Goal: Information Seeking & Learning: Compare options

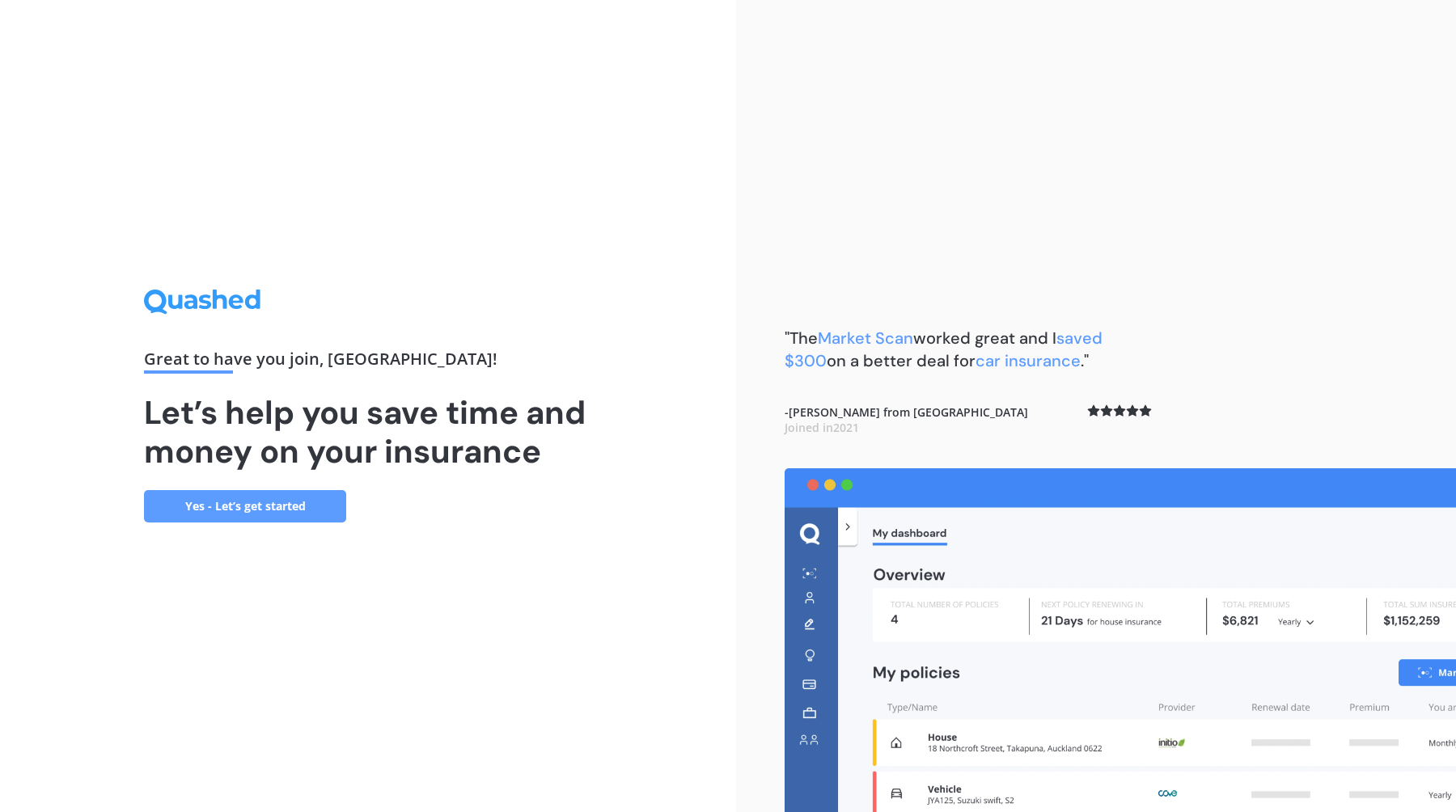
click at [278, 497] on link "Yes - Let’s get started" at bounding box center [245, 506] width 202 height 33
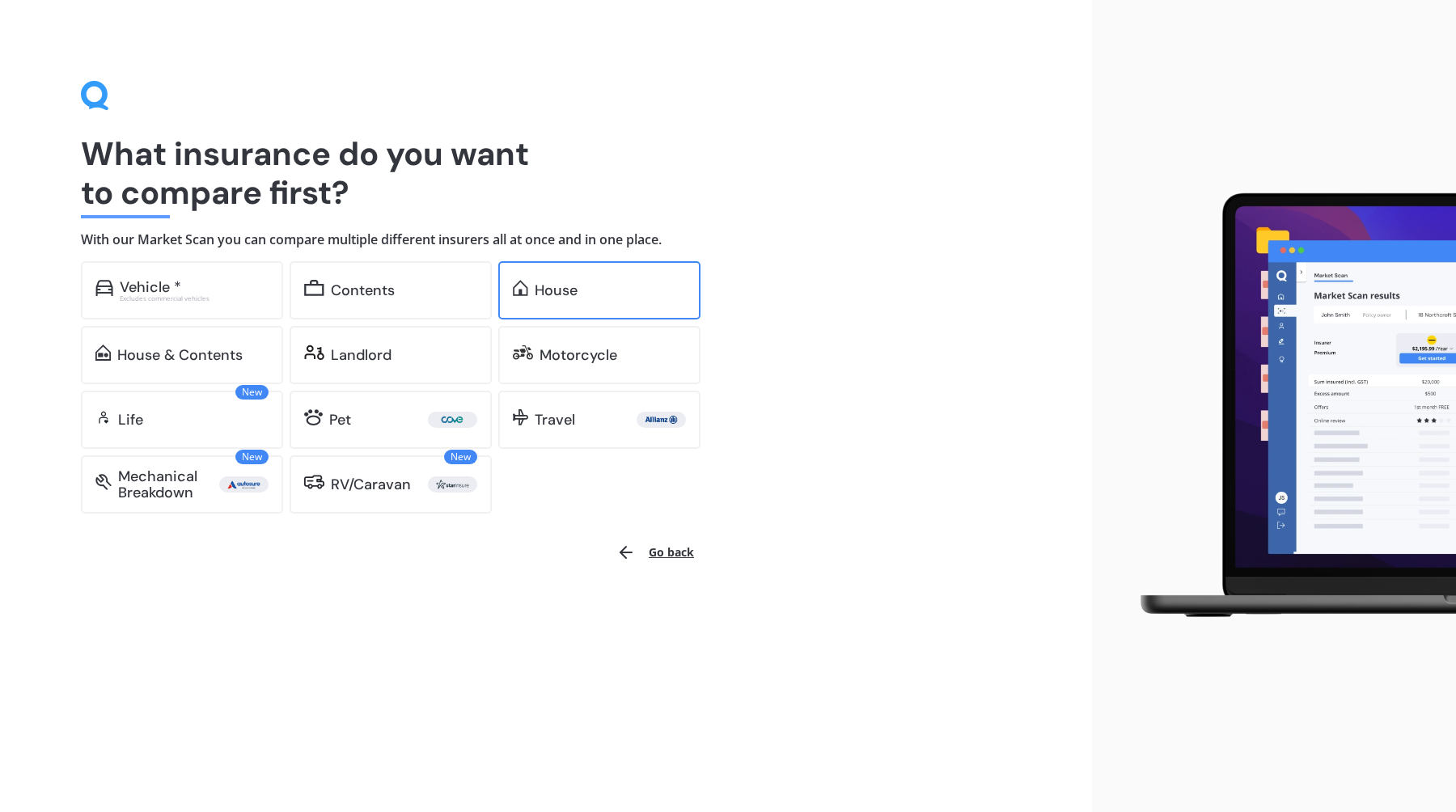
click at [525, 313] on div "House" at bounding box center [599, 290] width 202 height 59
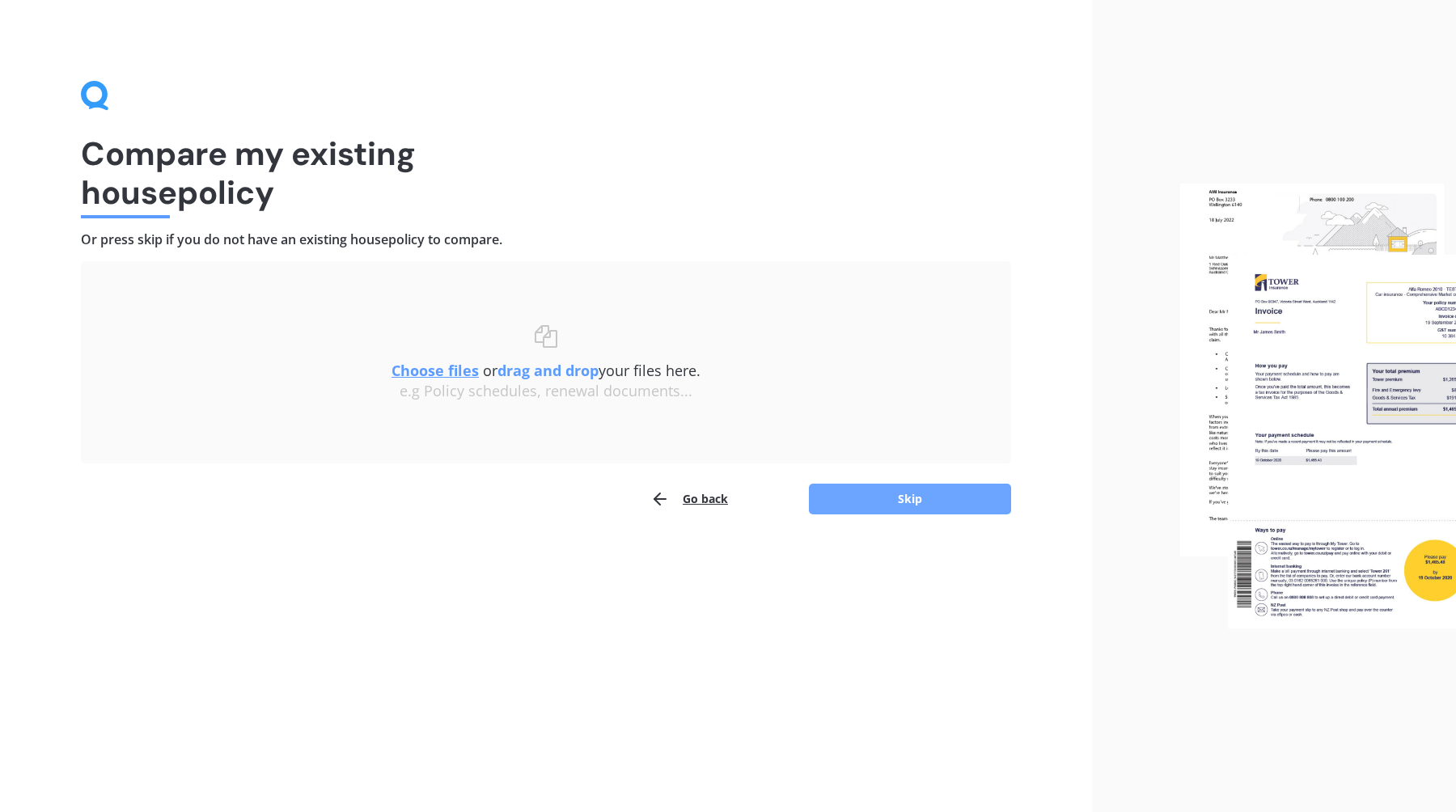
click at [962, 506] on button "Skip" at bounding box center [910, 499] width 202 height 31
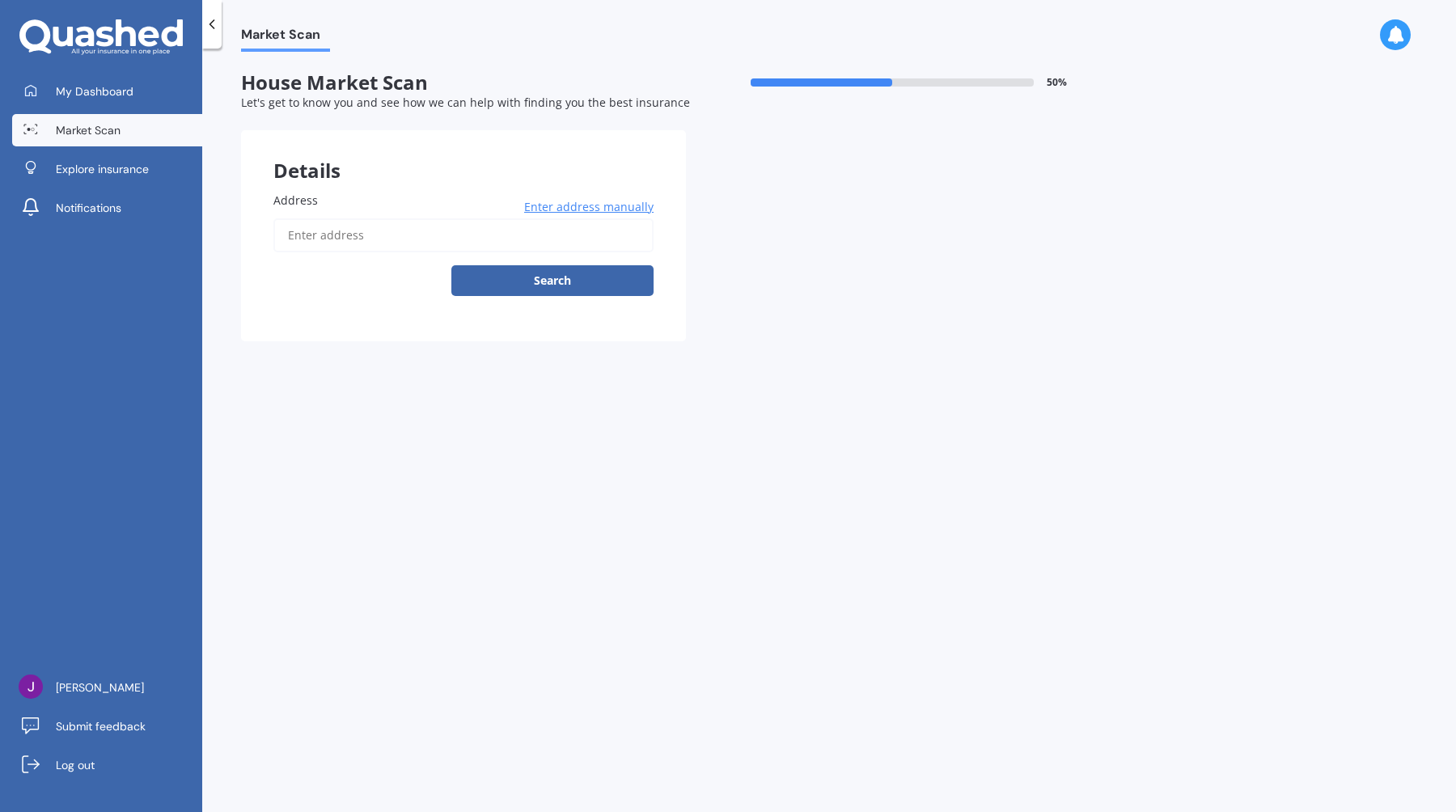
click at [495, 239] on input "Address" at bounding box center [463, 234] width 381 height 34
paste input "[STREET_ADDRESS]"
type input "[STREET_ADDRESS]"
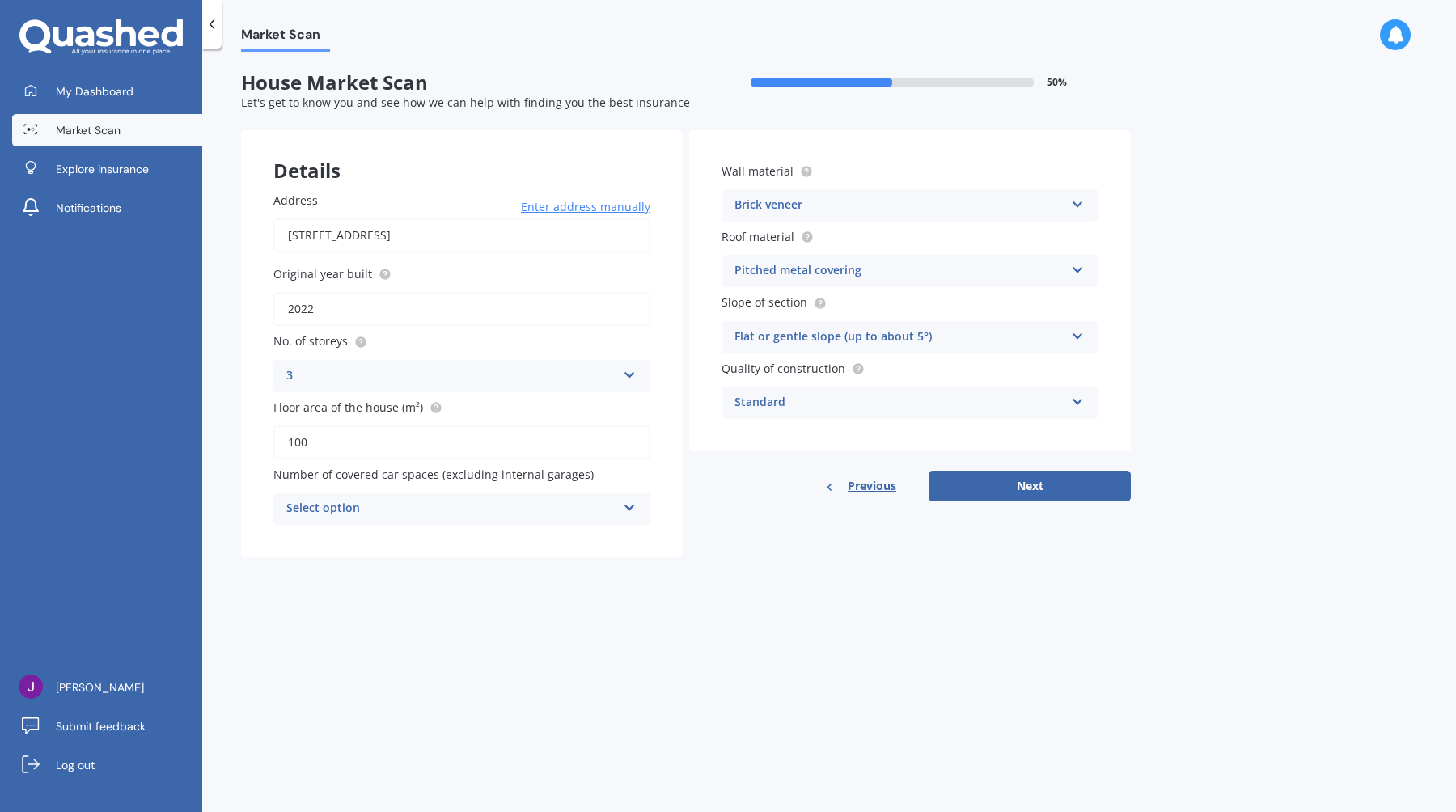
click at [587, 520] on div "Select option 0 1 2 3 4 5+" at bounding box center [461, 509] width 377 height 33
click at [534, 539] on div "0" at bounding box center [461, 540] width 375 height 29
click at [806, 406] on div "Standard" at bounding box center [899, 403] width 330 height 19
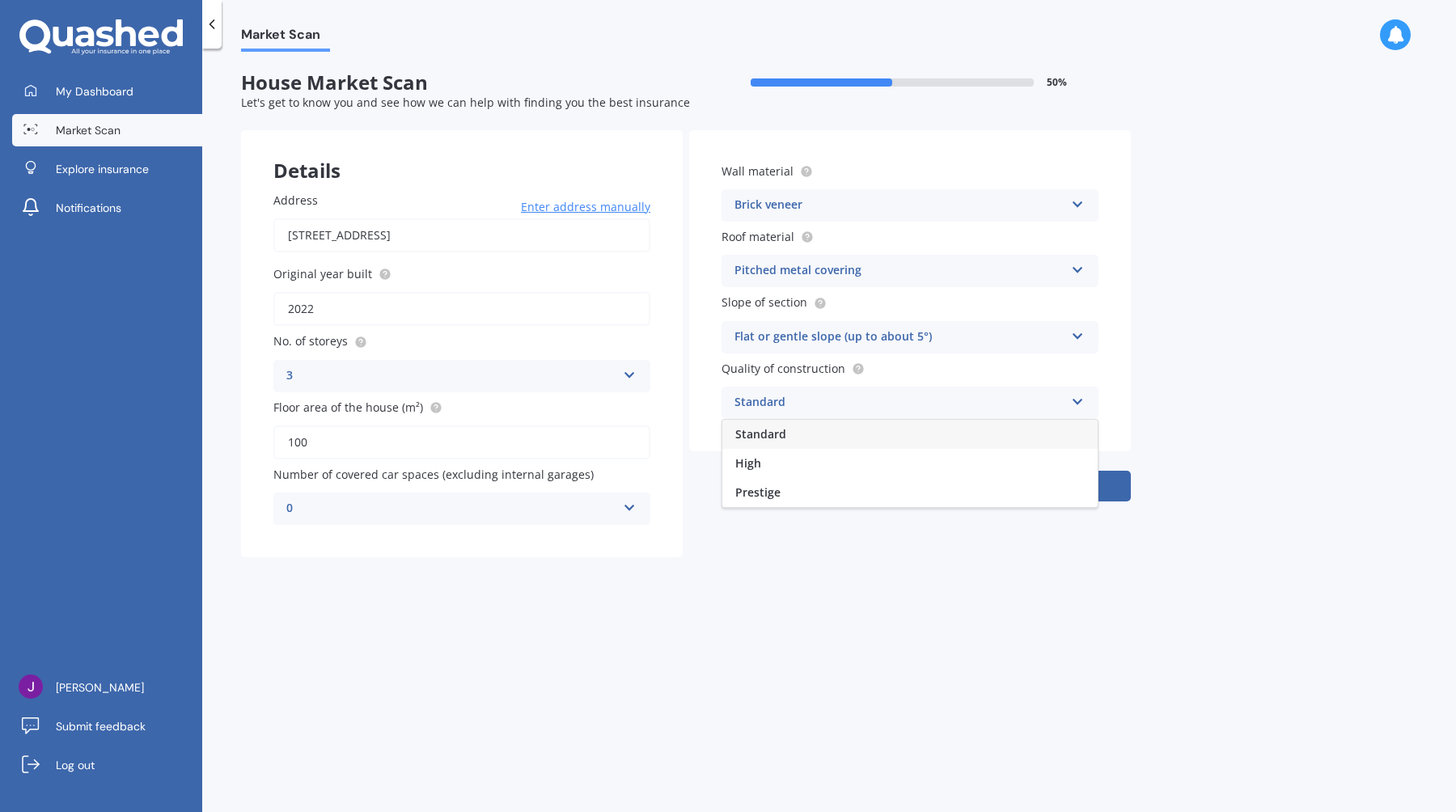
click at [805, 680] on div "Market Scan House Market Scan 50 % Let's get to know you and see how we can hel…" at bounding box center [828, 433] width 1253 height 763
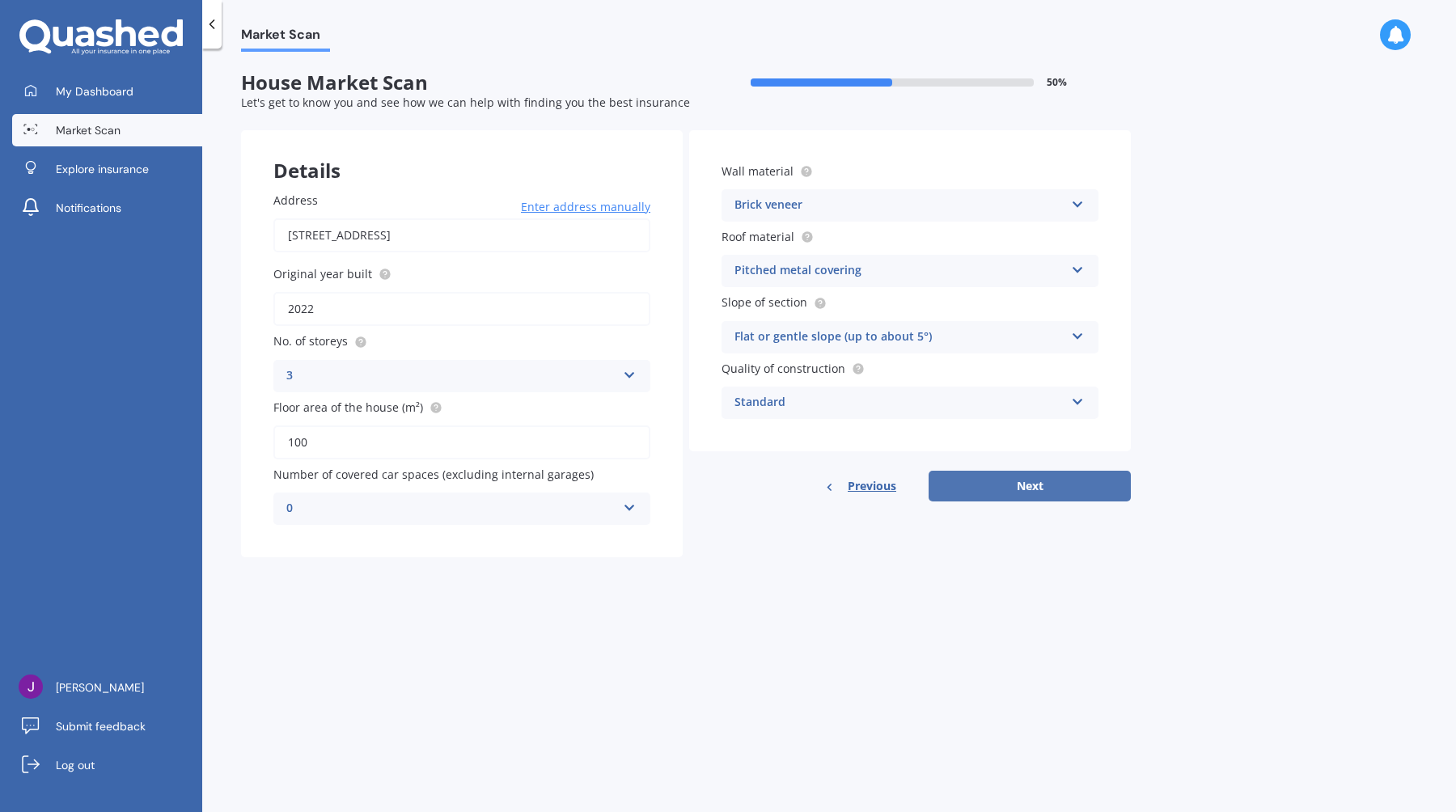
click at [1010, 485] on button "Next" at bounding box center [1029, 486] width 202 height 31
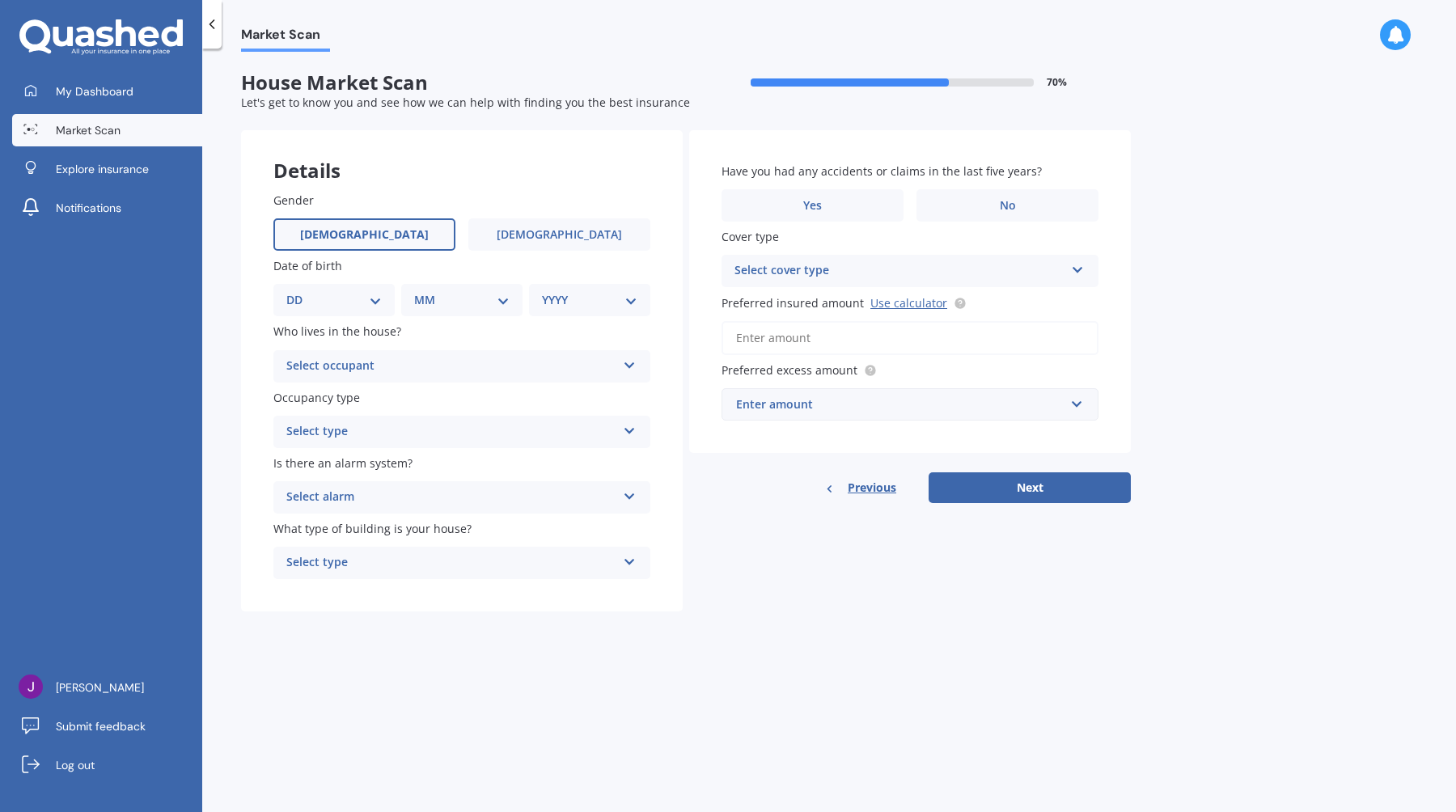
click at [421, 220] on label "[DEMOGRAPHIC_DATA]" at bounding box center [363, 234] width 182 height 33
click at [0, 0] on input "[DEMOGRAPHIC_DATA]" at bounding box center [0, 0] width 0 height 0
click at [339, 310] on div "DD 01 02 03 04 05 06 07 08 09 10 11 12 13 14 15 16 17 18 19 20 21 22 23 24 25 2…" at bounding box center [333, 300] width 121 height 33
click at [368, 302] on select "DD 01 02 03 04 05 06 07 08 09 10 11 12 13 14 15 16 17 18 19 20 21 22 23 24 25 2…" at bounding box center [333, 300] width 95 height 18
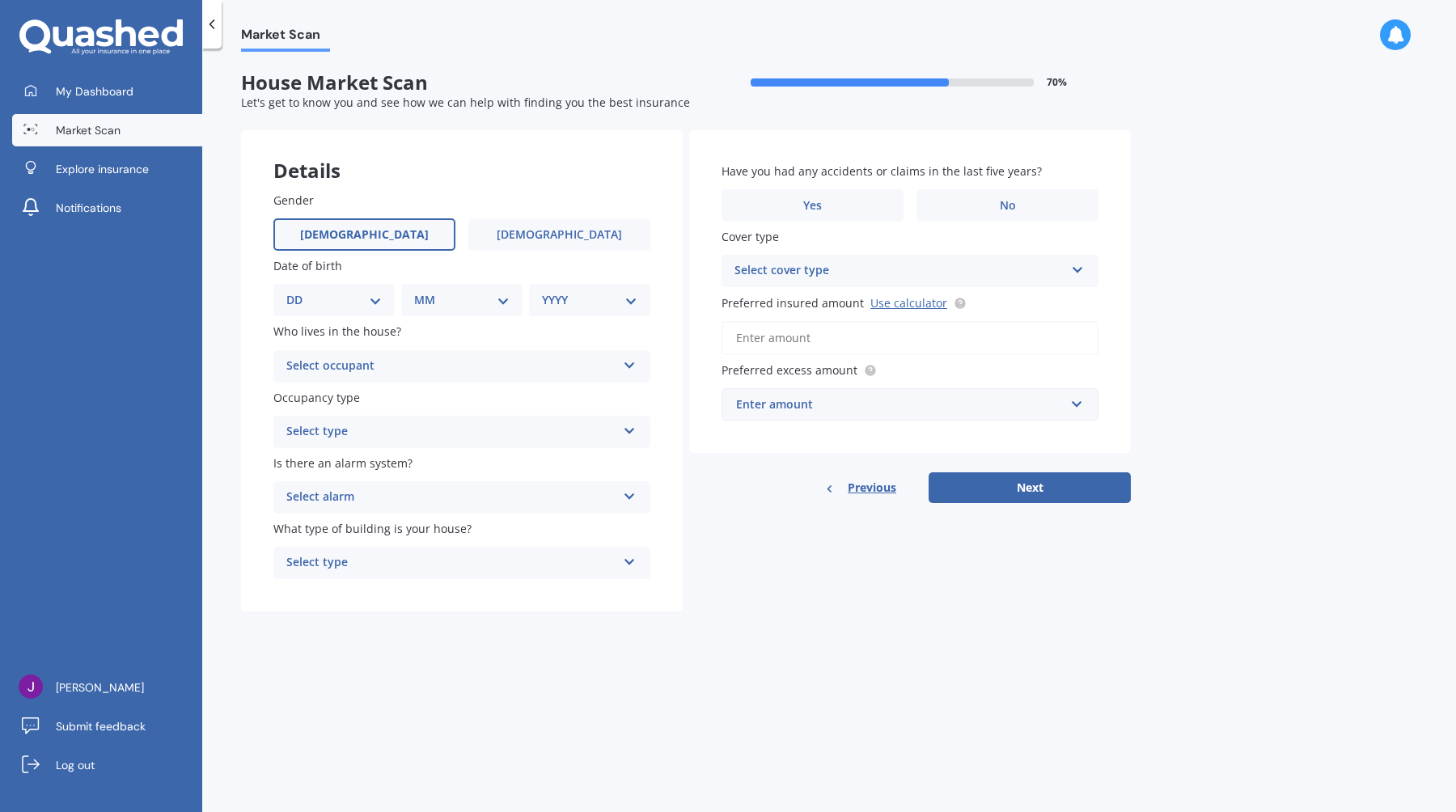
select select "17"
click at [299, 292] on select "DD 01 02 03 04 05 06 07 08 09 10 11 12 13 14 15 16 17 18 19 20 21 22 23 24 25 2…" at bounding box center [333, 300] width 95 height 18
click at [503, 302] on select "MM 01 02 03 04 05 06 07 08 09 10 11 12" at bounding box center [465, 300] width 89 height 18
select select "10"
click at [421, 292] on select "MM 01 02 03 04 05 06 07 08 09 10 11 12" at bounding box center [465, 300] width 89 height 18
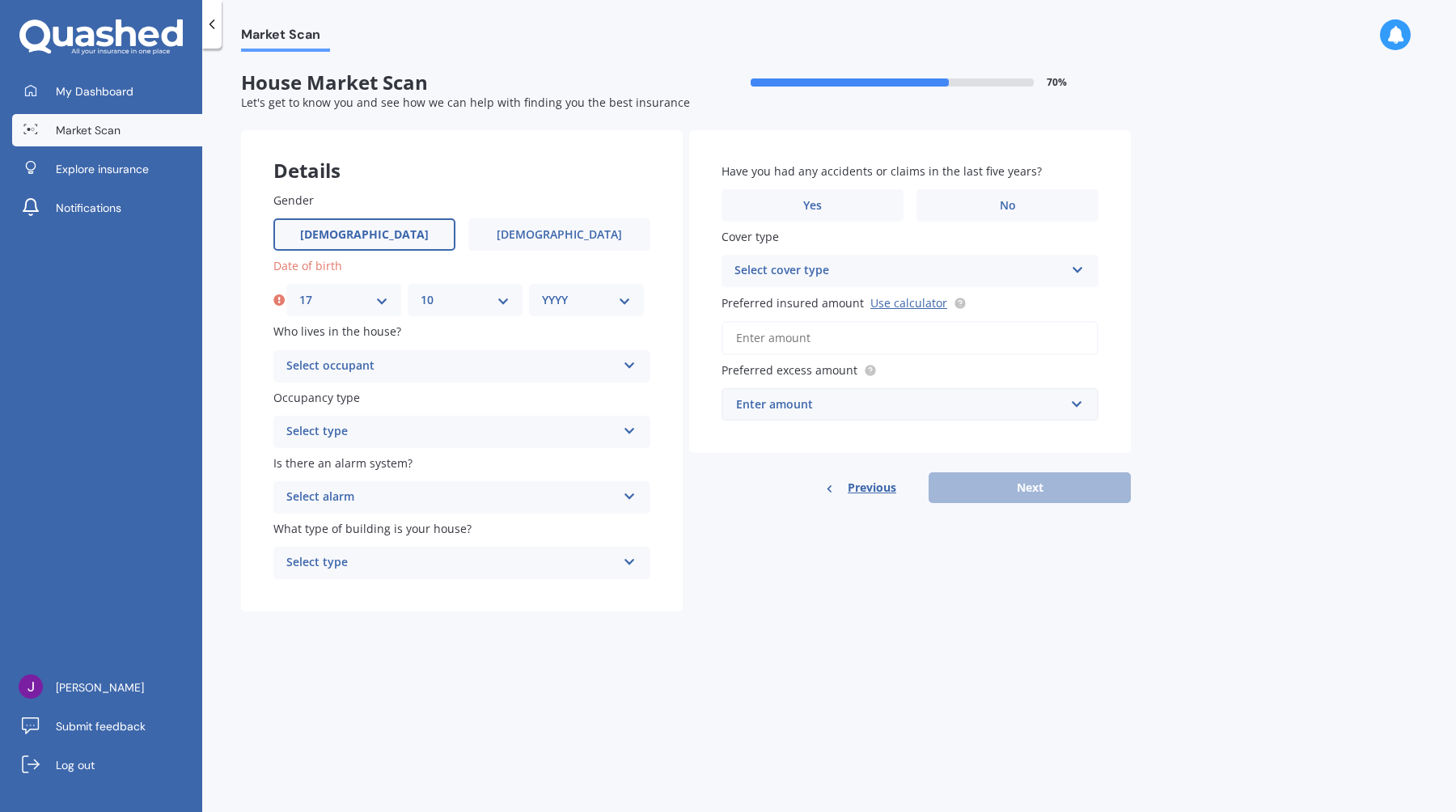
click at [620, 301] on select "YYYY 2009 2008 2007 2006 2005 2004 2003 2002 2001 2000 1999 1998 1997 1996 1995…" at bounding box center [586, 300] width 89 height 18
select select "1994"
click at [542, 292] on select "YYYY 2009 2008 2007 2006 2005 2004 2003 2002 2001 2000 1999 1998 1997 1996 1995…" at bounding box center [586, 300] width 89 height 18
click at [478, 370] on div "Select occupant" at bounding box center [451, 366] width 330 height 19
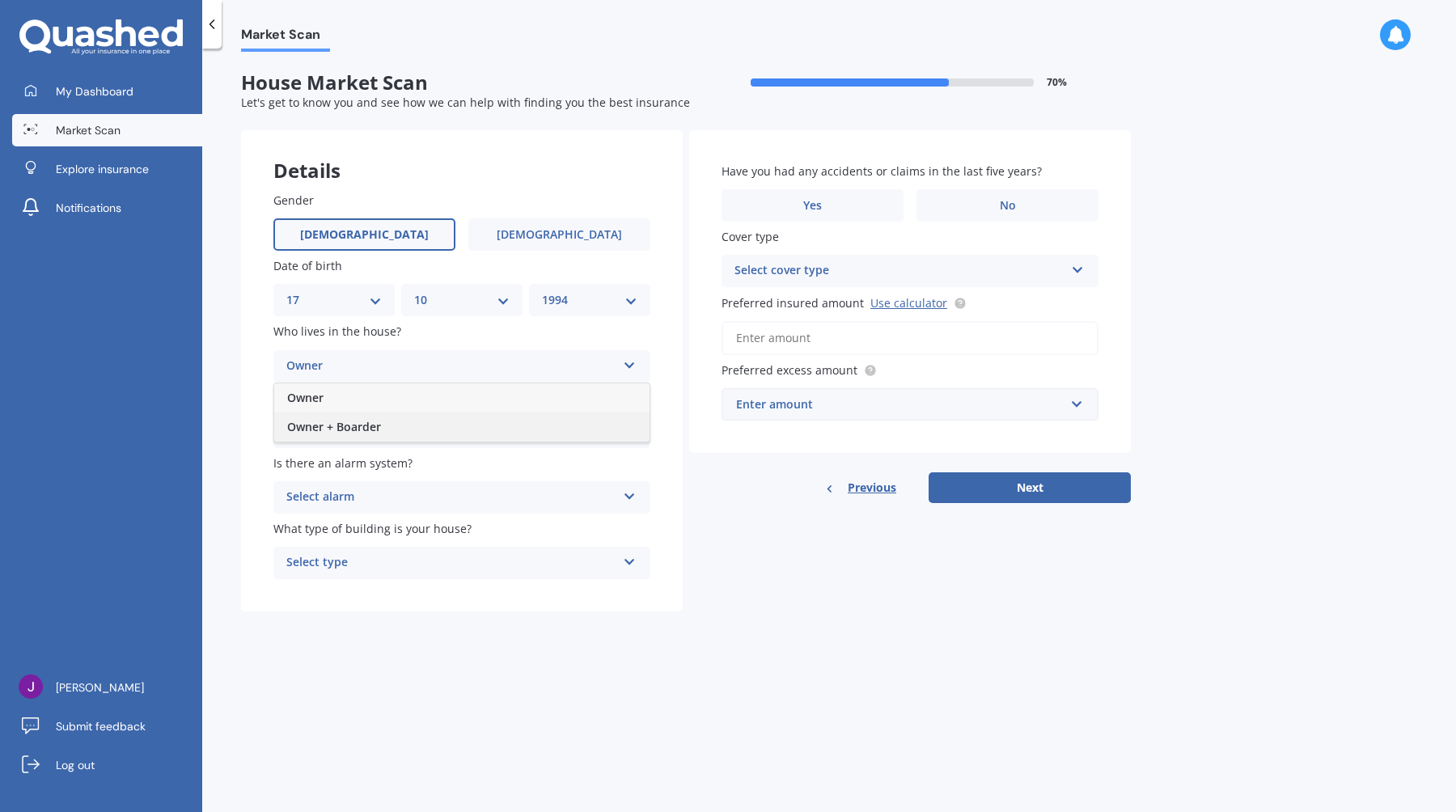
click at [415, 429] on div "Owner + Boarder" at bounding box center [461, 427] width 375 height 29
click at [396, 440] on div "Select type" at bounding box center [451, 431] width 330 height 19
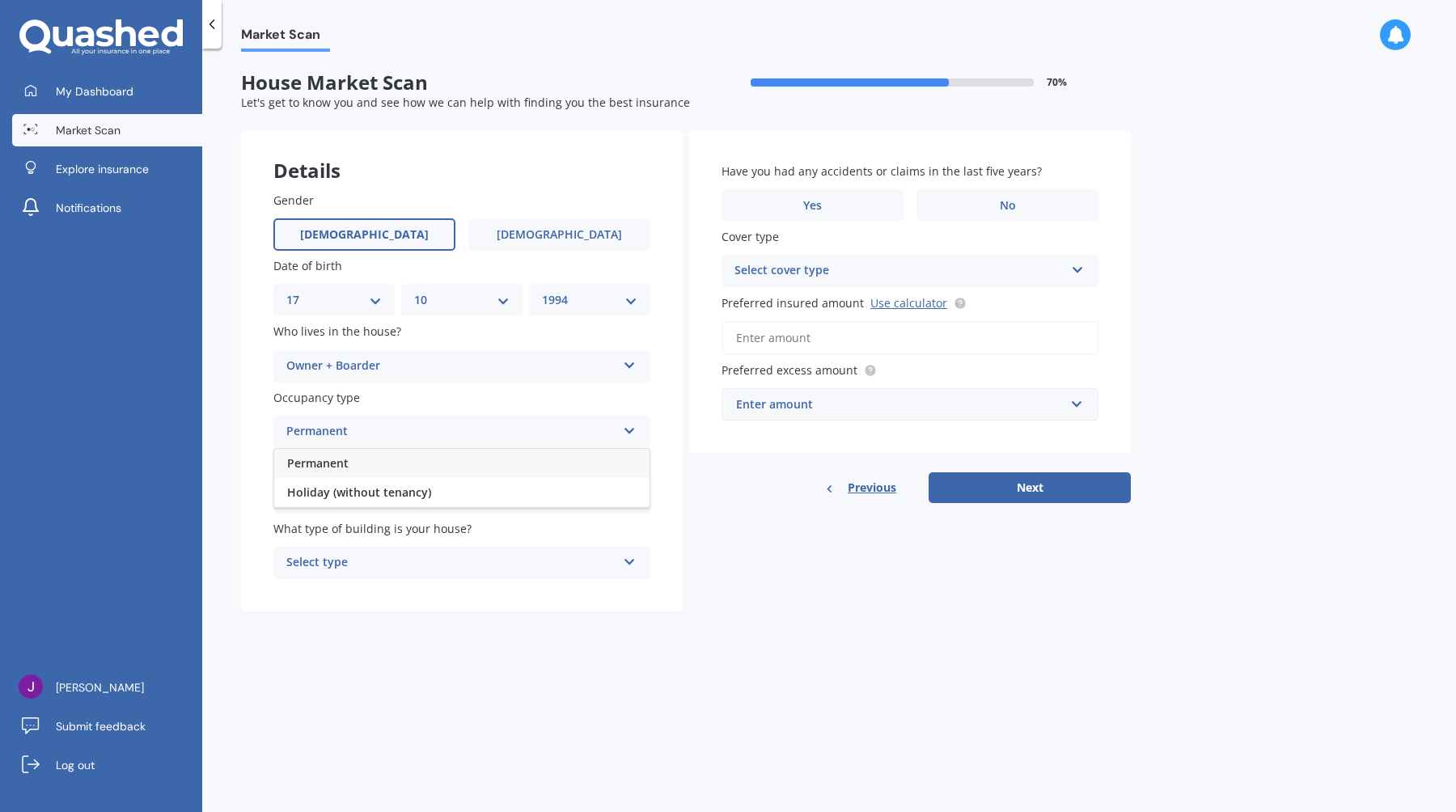
click at [392, 473] on div "Permanent" at bounding box center [461, 463] width 375 height 29
click at [394, 503] on div "Select alarm" at bounding box center [451, 497] width 330 height 19
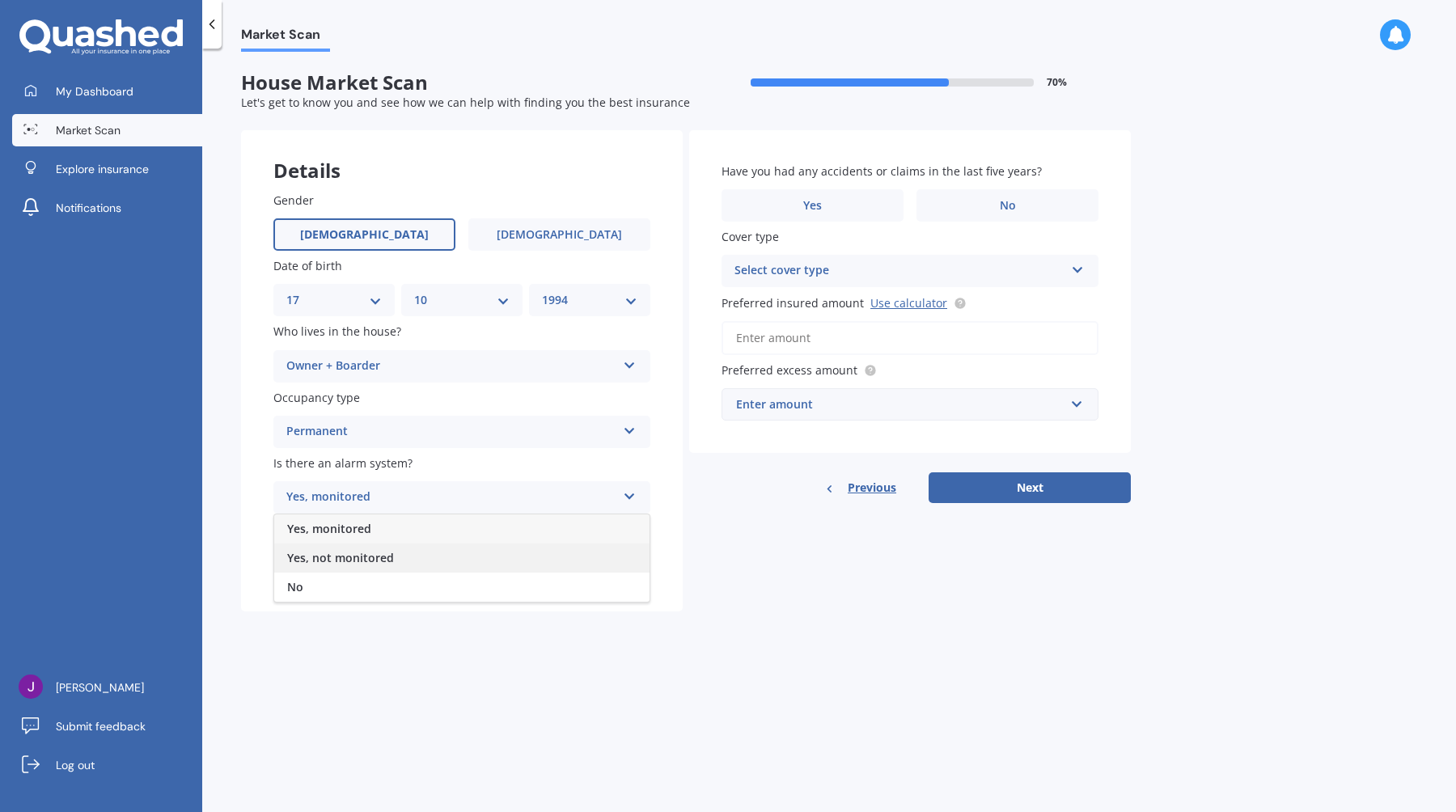
click at [396, 563] on div "Yes, not monitored" at bounding box center [461, 558] width 375 height 29
click at [414, 584] on div "Gender [DEMOGRAPHIC_DATA] [DEMOGRAPHIC_DATA] Date of birth DD 01 02 03 04 05 06…" at bounding box center [462, 385] width 442 height 453
click at [433, 572] on div "Select type" at bounding box center [451, 563] width 330 height 19
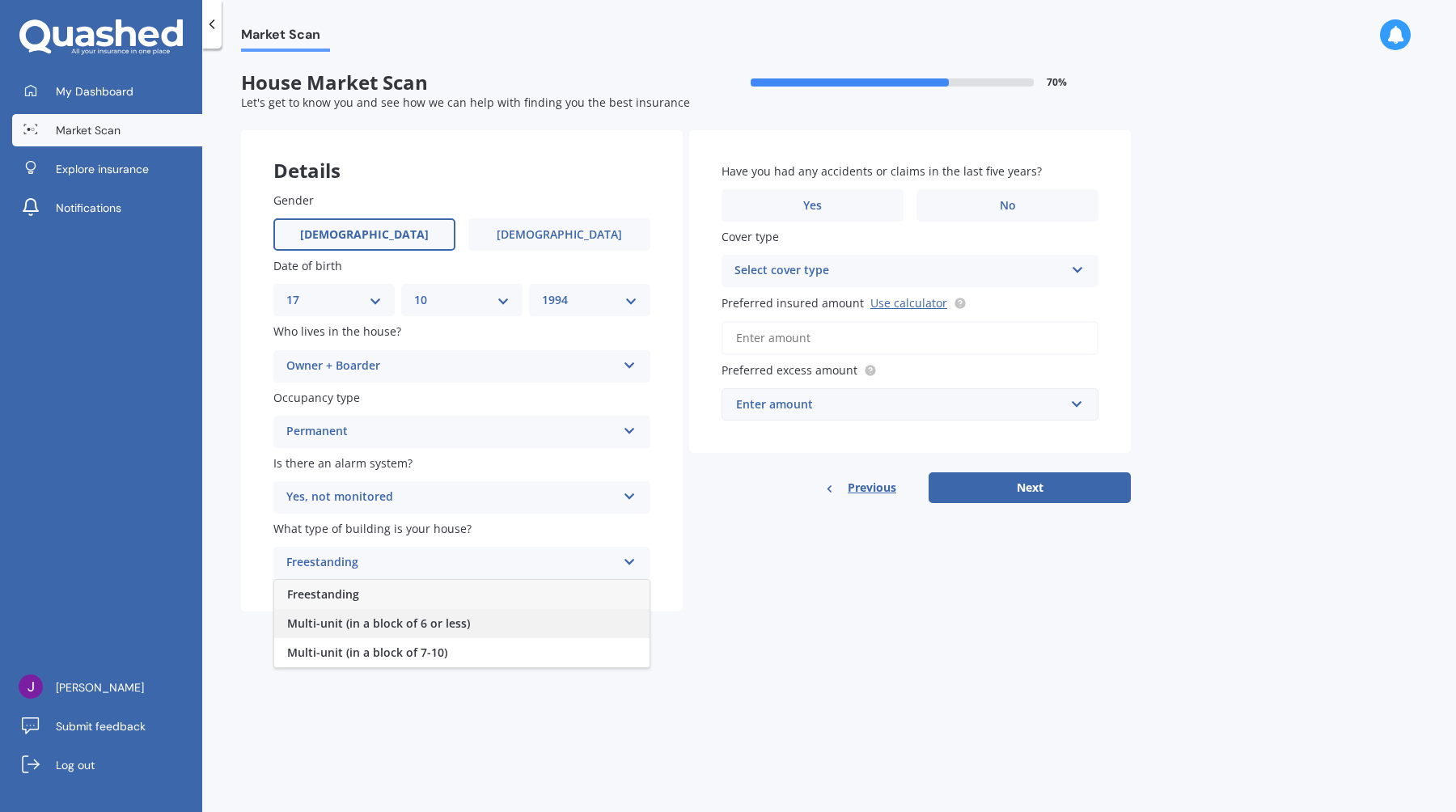
click at [479, 626] on div "Multi-unit (in a block of 6 or less)" at bounding box center [461, 624] width 375 height 29
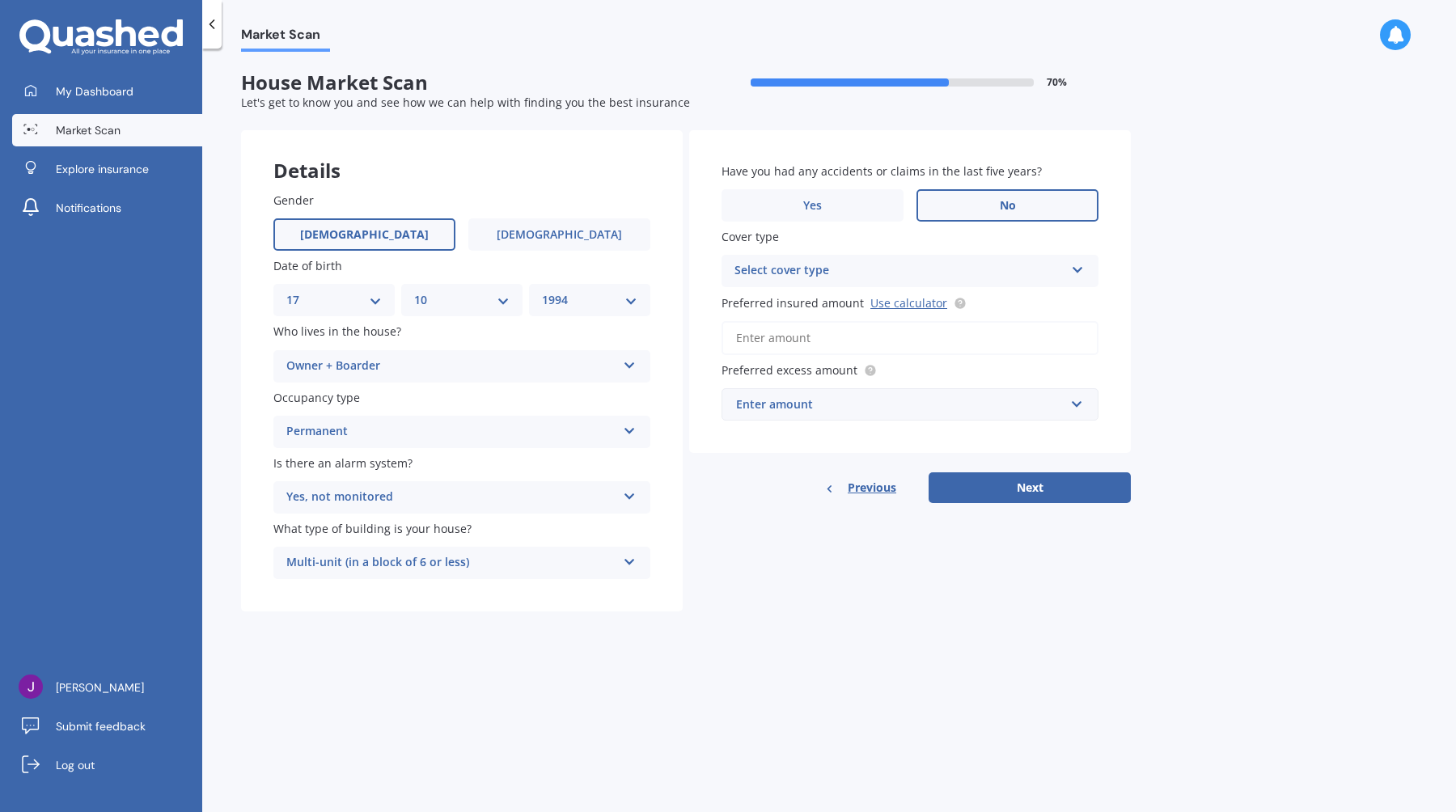
click at [976, 196] on label "No" at bounding box center [1007, 206] width 182 height 33
click at [0, 0] on input "No" at bounding box center [0, 0] width 0 height 0
click at [926, 264] on div "Select cover type" at bounding box center [899, 271] width 330 height 19
click at [853, 308] on div "High" at bounding box center [910, 303] width 375 height 29
click at [816, 341] on input "Preferred insured amount Use calculator" at bounding box center [910, 337] width 377 height 34
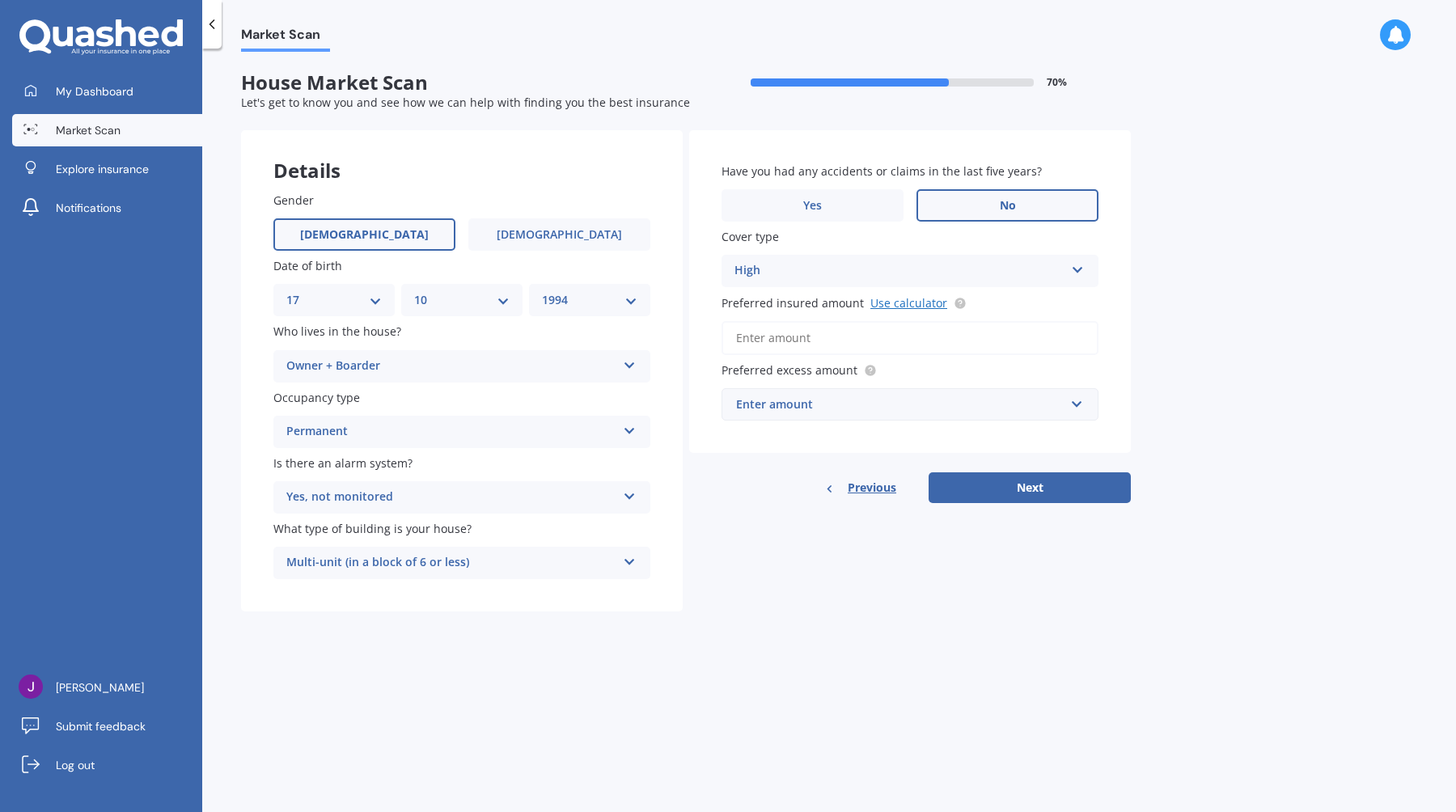
click at [911, 307] on link "Use calculator" at bounding box center [909, 303] width 77 height 15
click at [895, 344] on input "Preferred insured amount Use calculator" at bounding box center [910, 337] width 377 height 34
paste input "$378,306"
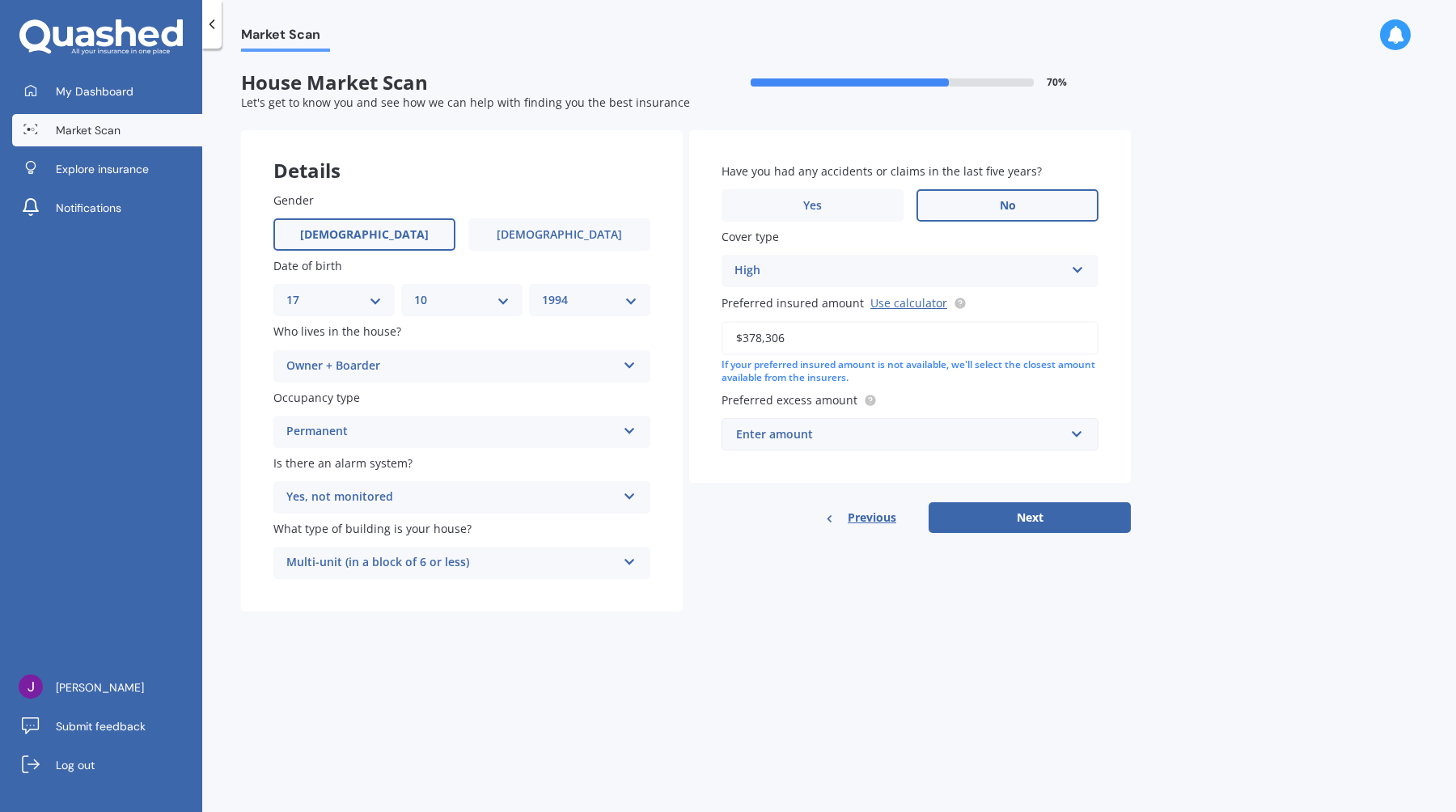
type input "$378,306"
click at [853, 442] on div "Enter amount" at bounding box center [901, 434] width 329 height 18
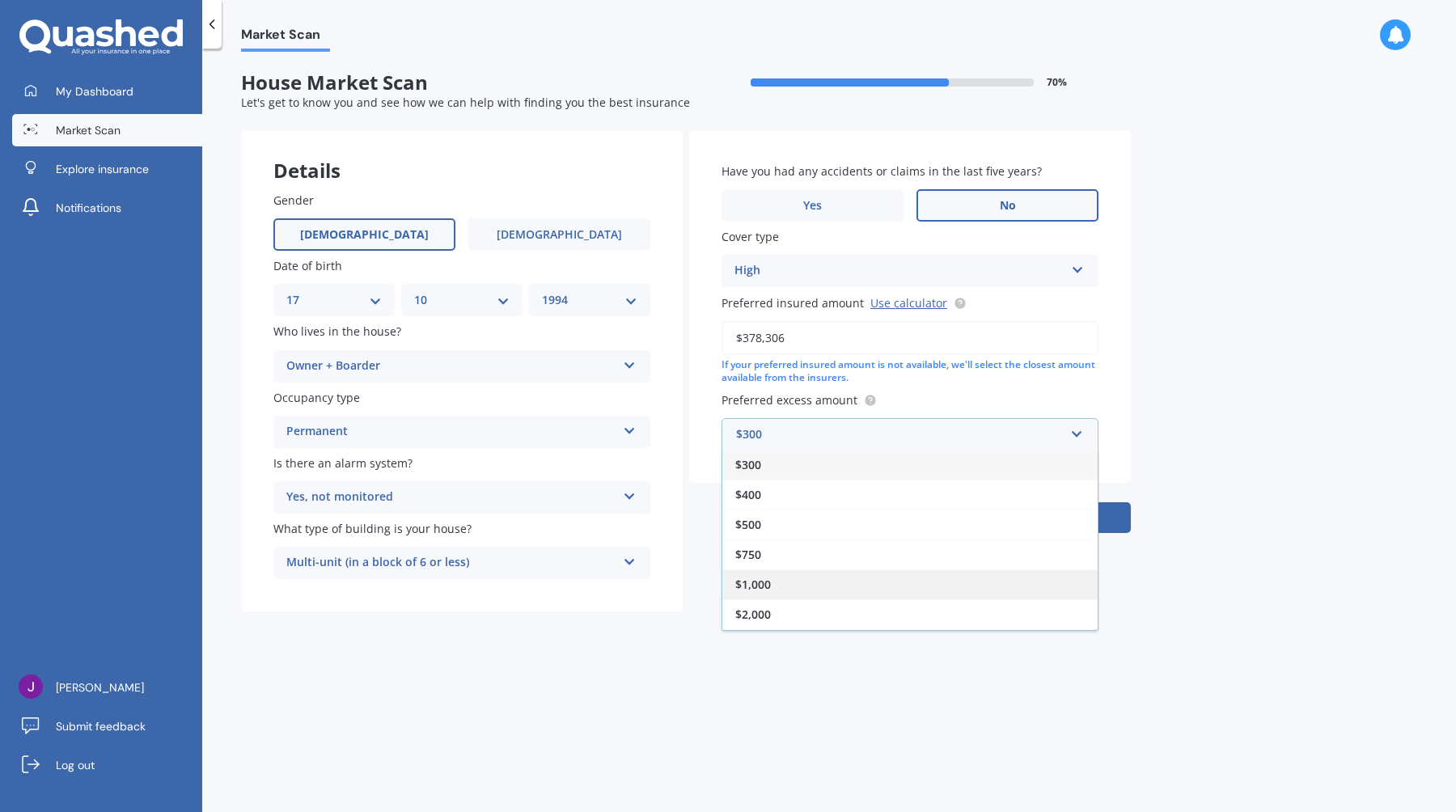
click at [806, 590] on div "$1,000" at bounding box center [910, 583] width 375 height 30
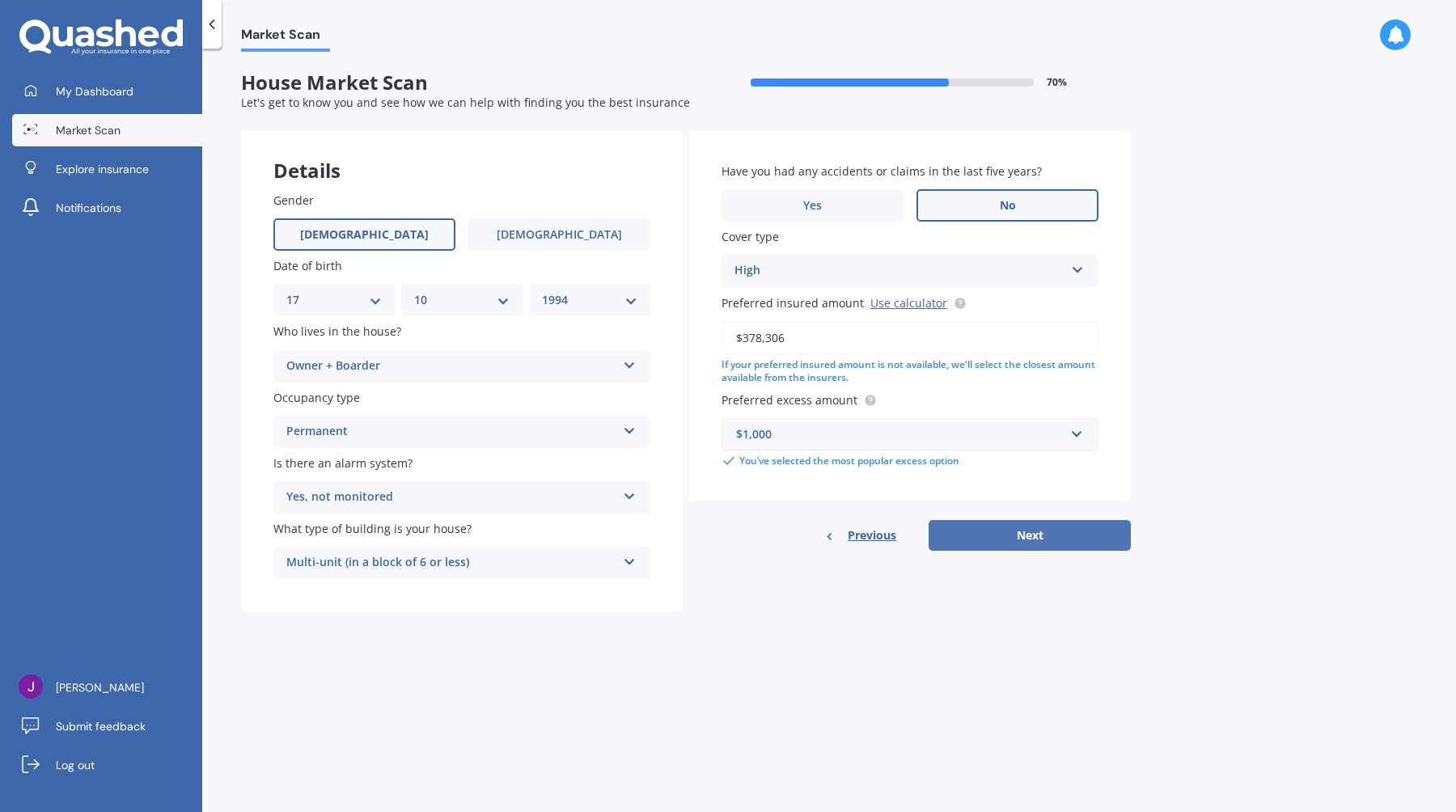
click at [1061, 533] on button "Next" at bounding box center [1029, 535] width 202 height 31
select select "17"
select select "10"
select select "1994"
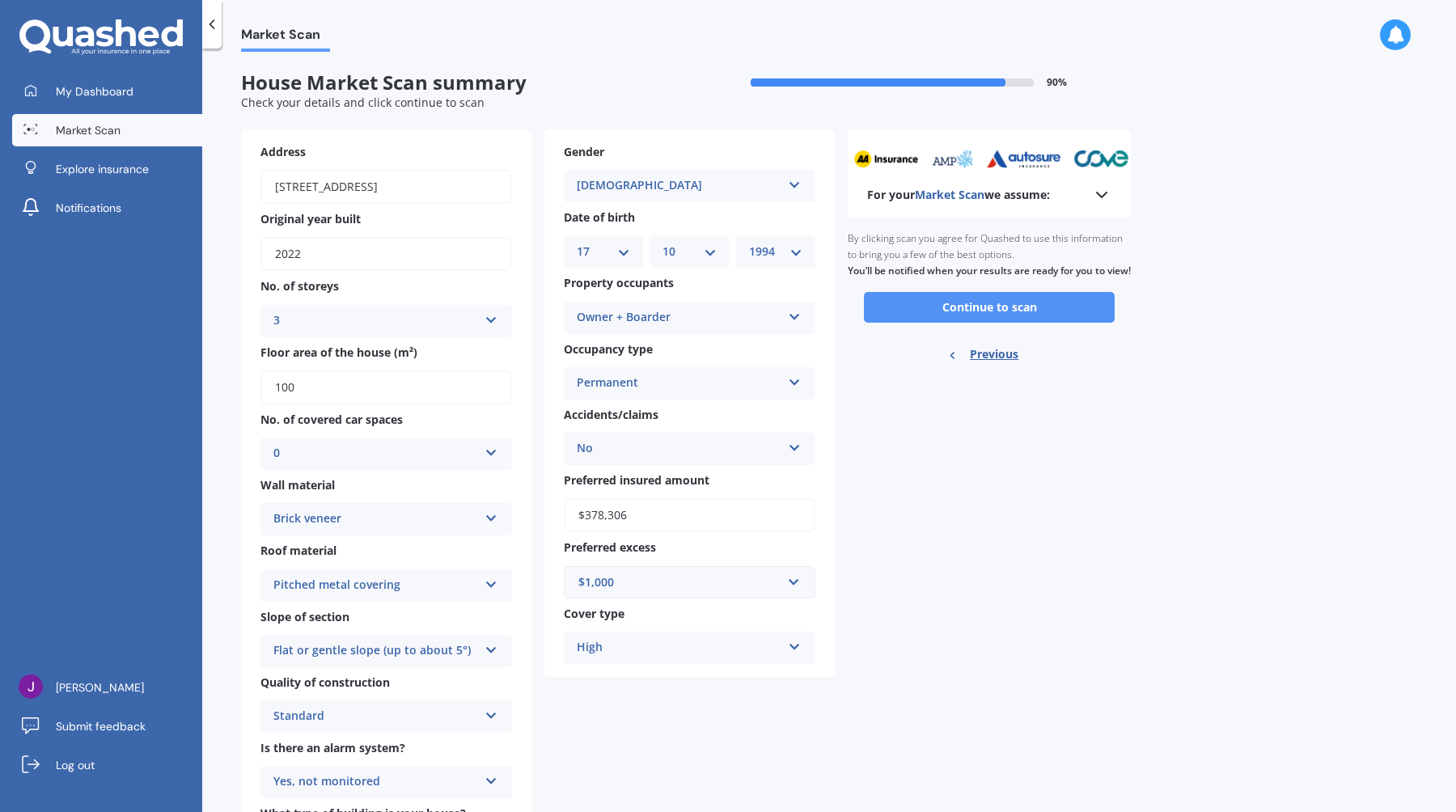
click at [1047, 323] on button "Continue to scan" at bounding box center [989, 308] width 251 height 31
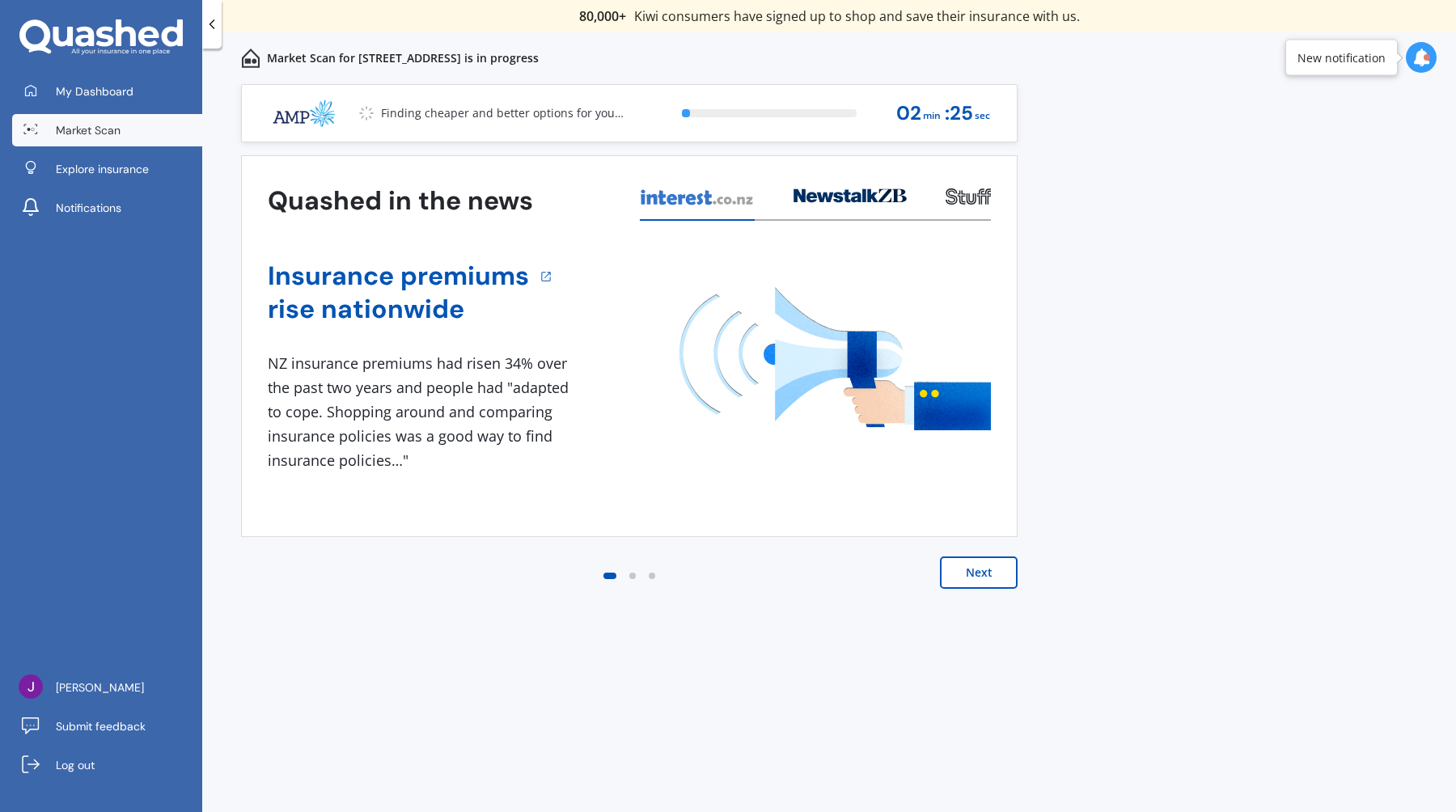
click at [993, 549] on div "Quashed in the news Insurance premiums rise nationwide 1 NZ insurance premiums …" at bounding box center [629, 388] width 777 height 466
click at [993, 582] on button "Next" at bounding box center [978, 573] width 78 height 33
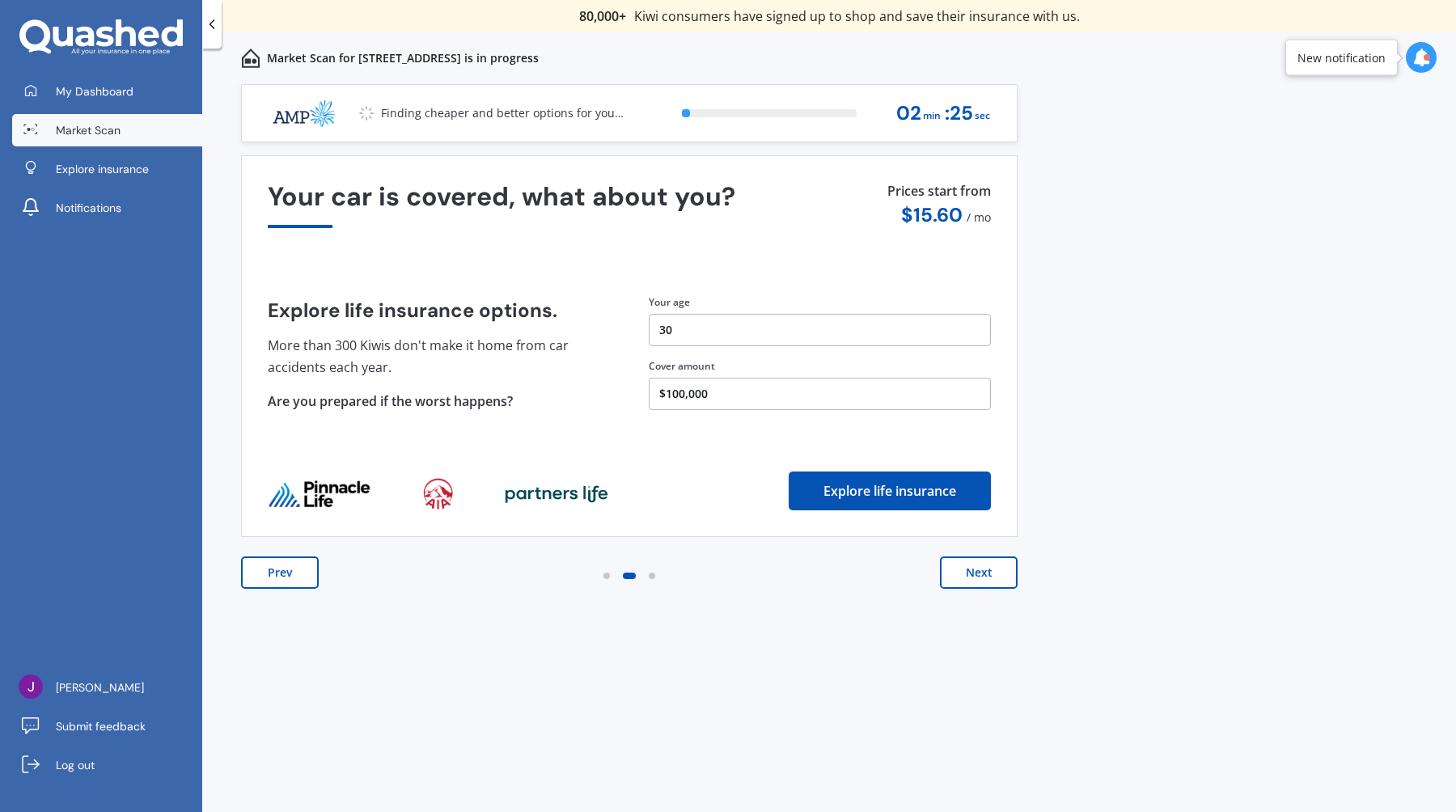
click at [993, 582] on button "Next" at bounding box center [978, 573] width 78 height 33
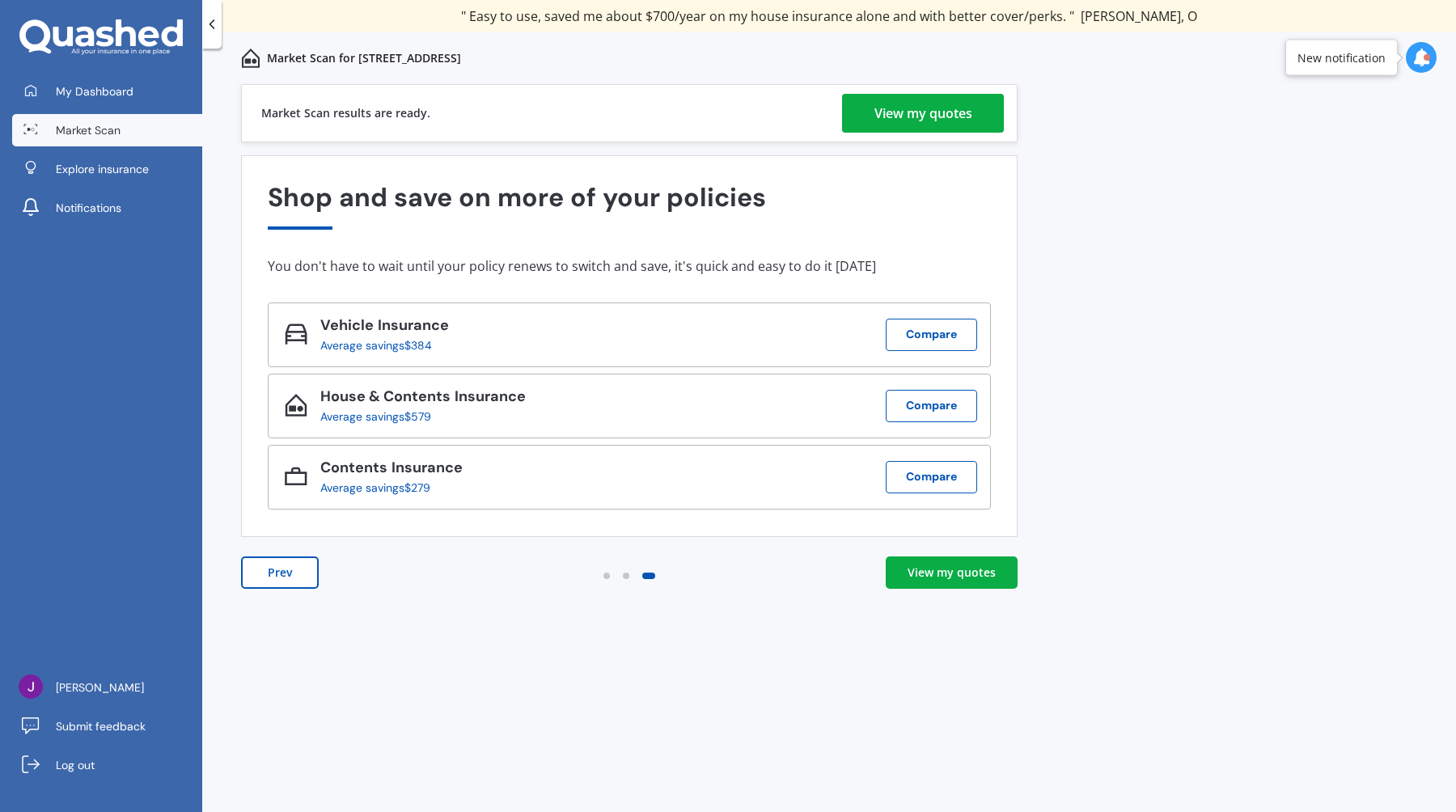
click at [982, 572] on div "View my quotes" at bounding box center [951, 572] width 88 height 16
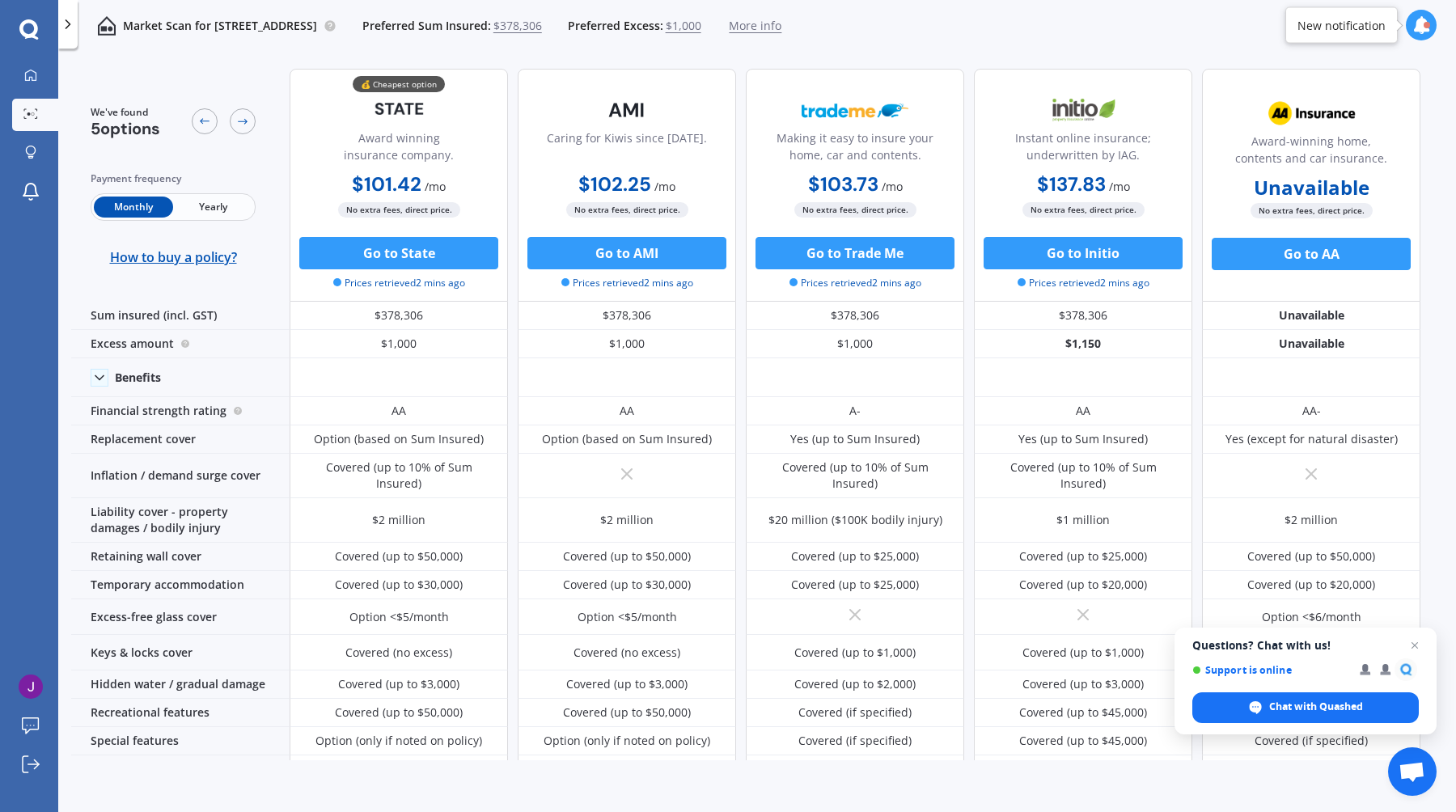
click at [217, 206] on span "Yearly" at bounding box center [212, 208] width 79 height 21
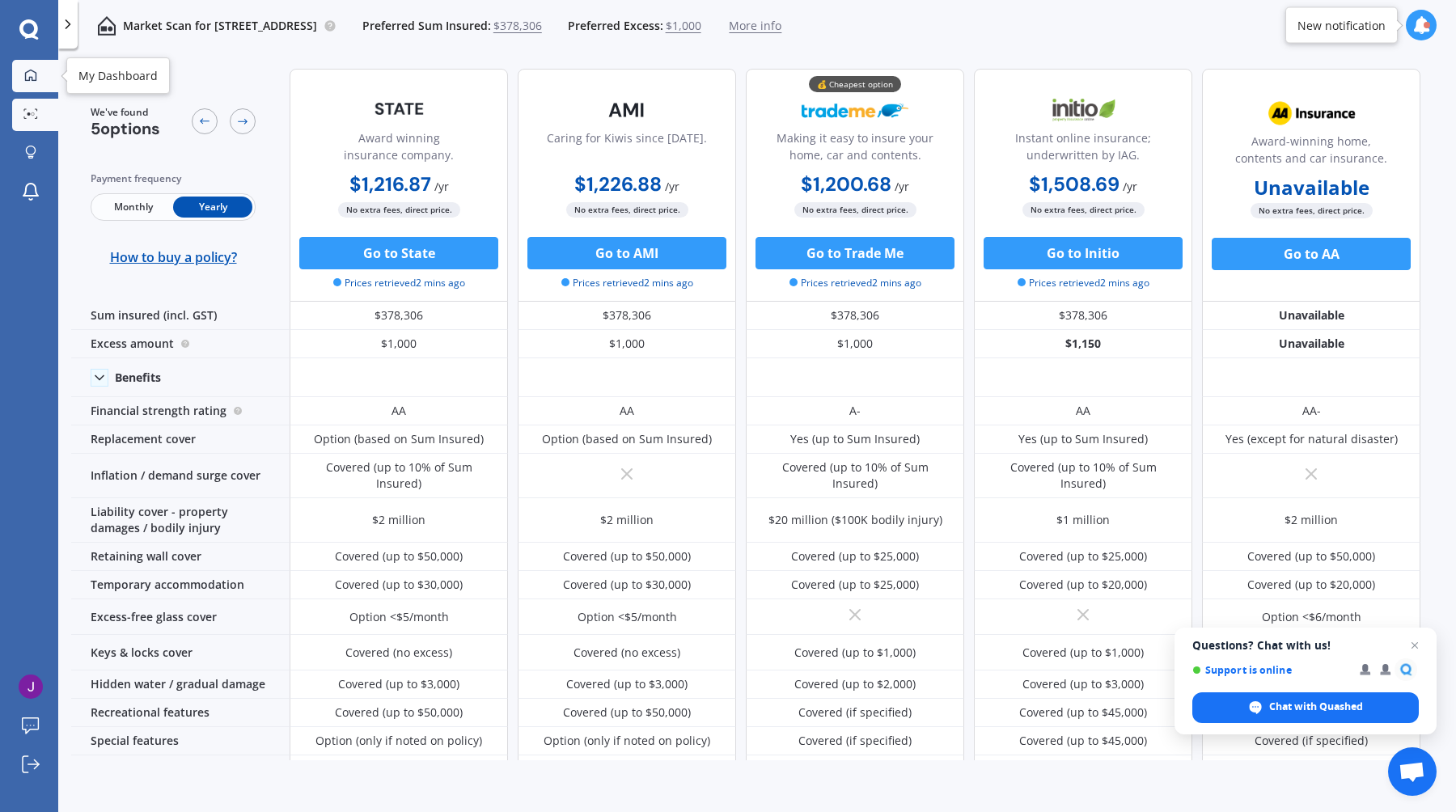
click at [39, 79] on div at bounding box center [30, 76] width 24 height 14
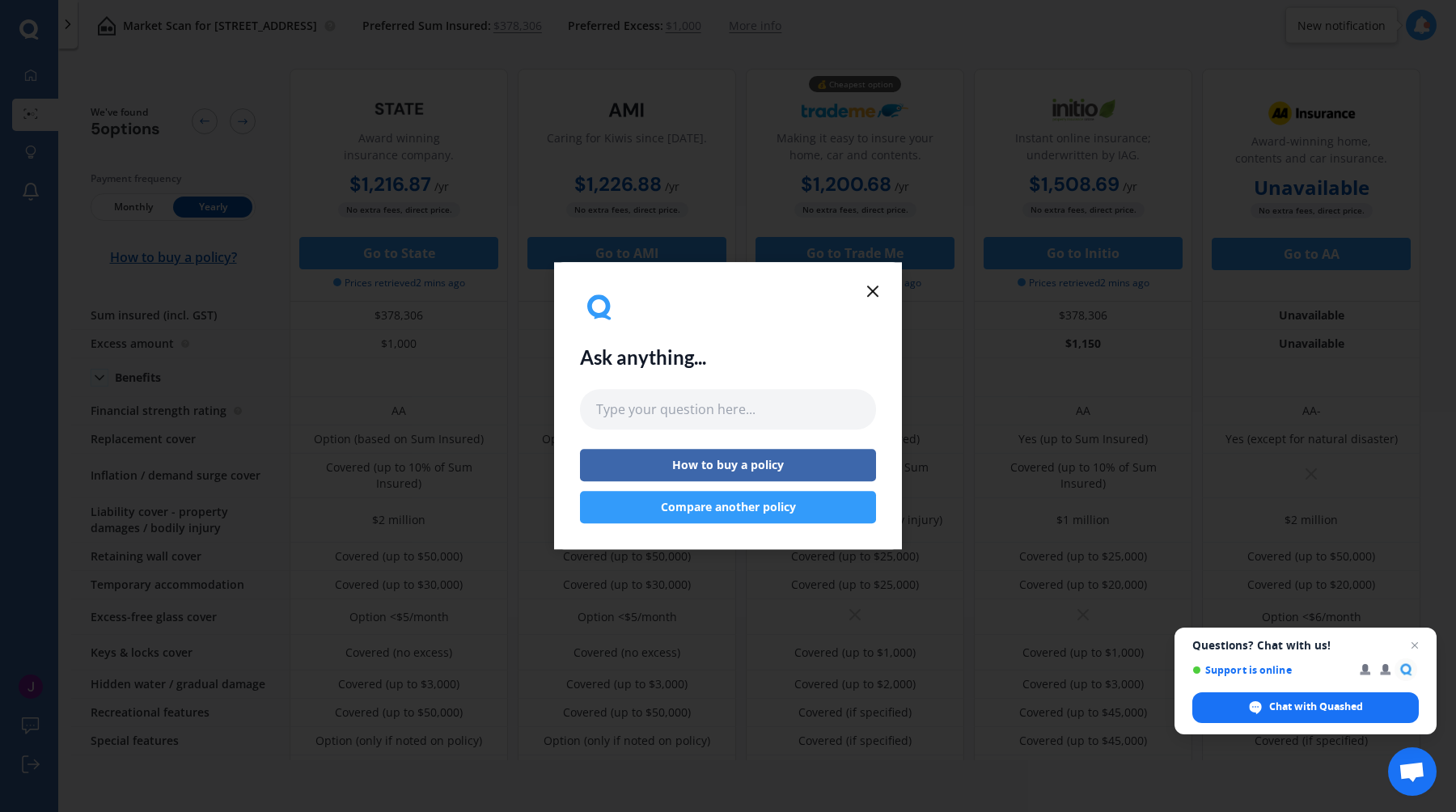
click at [739, 507] on button "Compare another policy" at bounding box center [728, 508] width 296 height 33
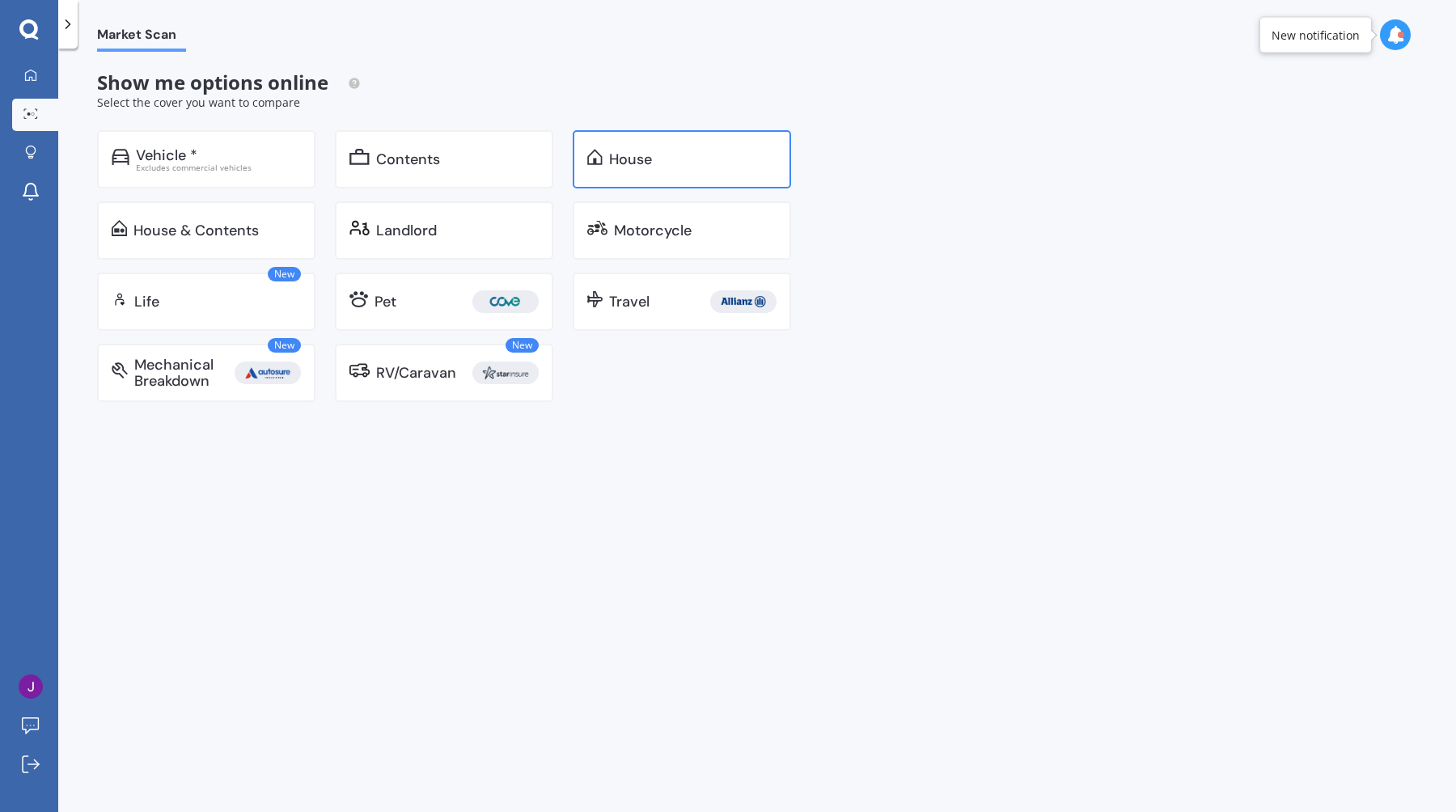
click at [657, 169] on div "House" at bounding box center [681, 159] width 218 height 59
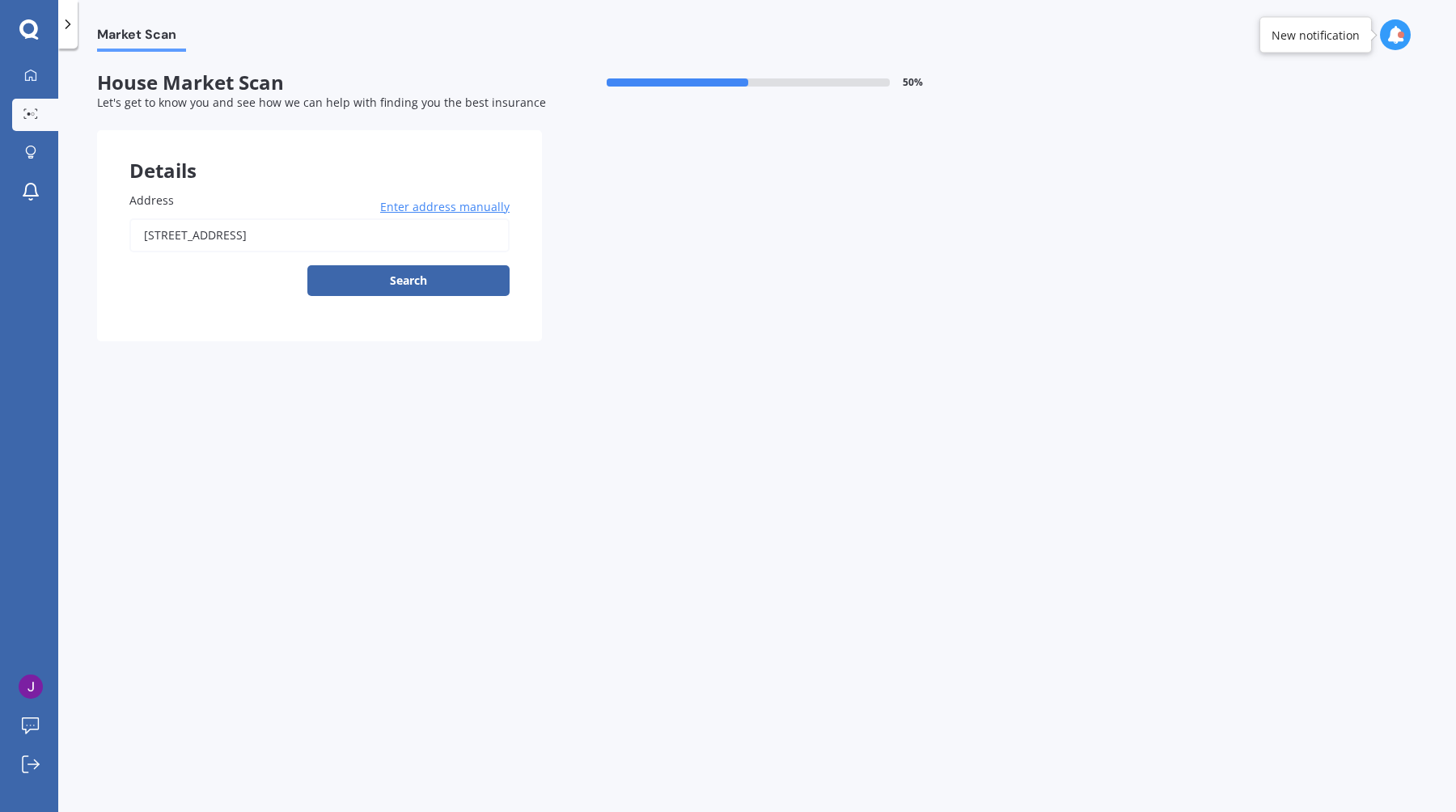
click at [370, 240] on input "[STREET_ADDRESS]" at bounding box center [320, 234] width 381 height 34
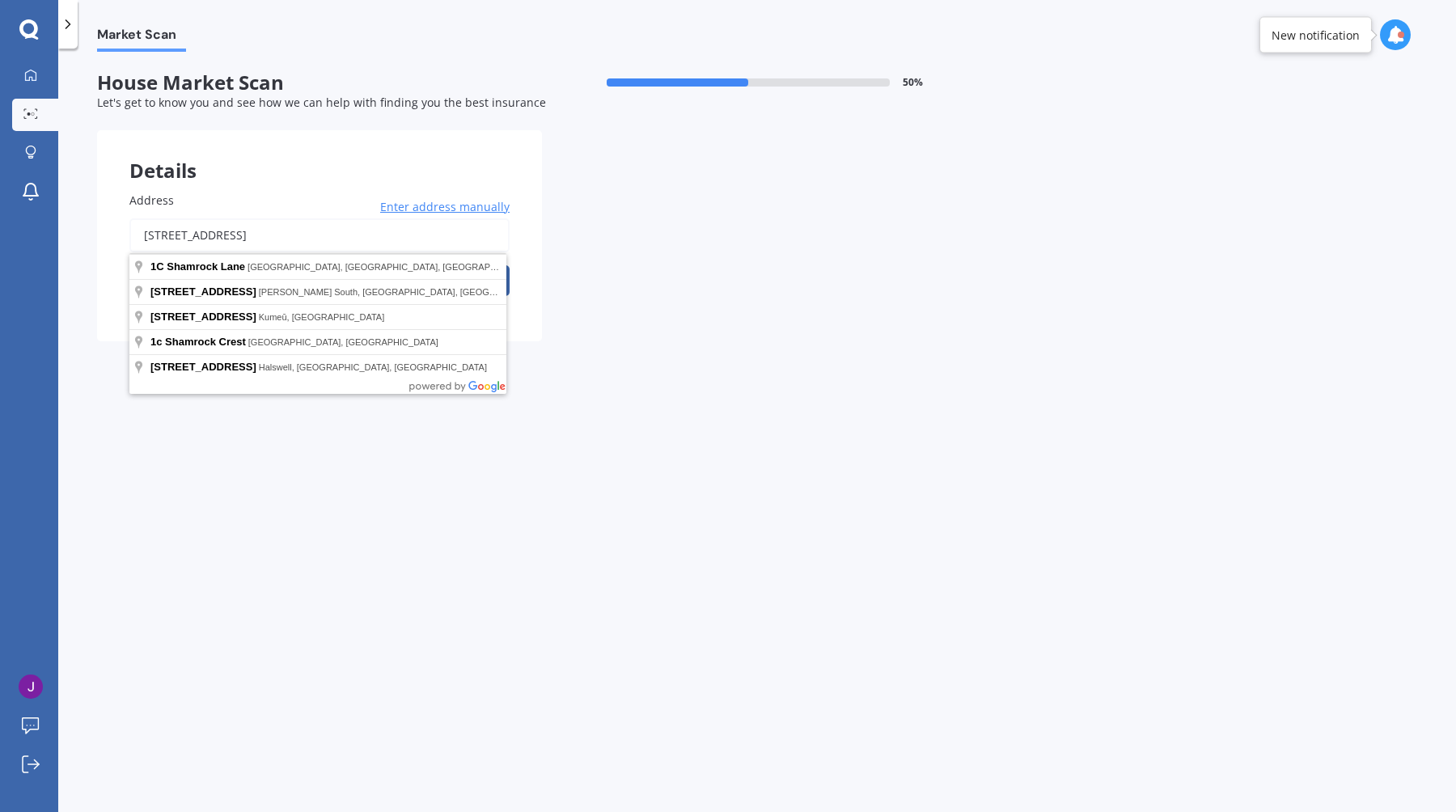
type input "[STREET_ADDRESS]"
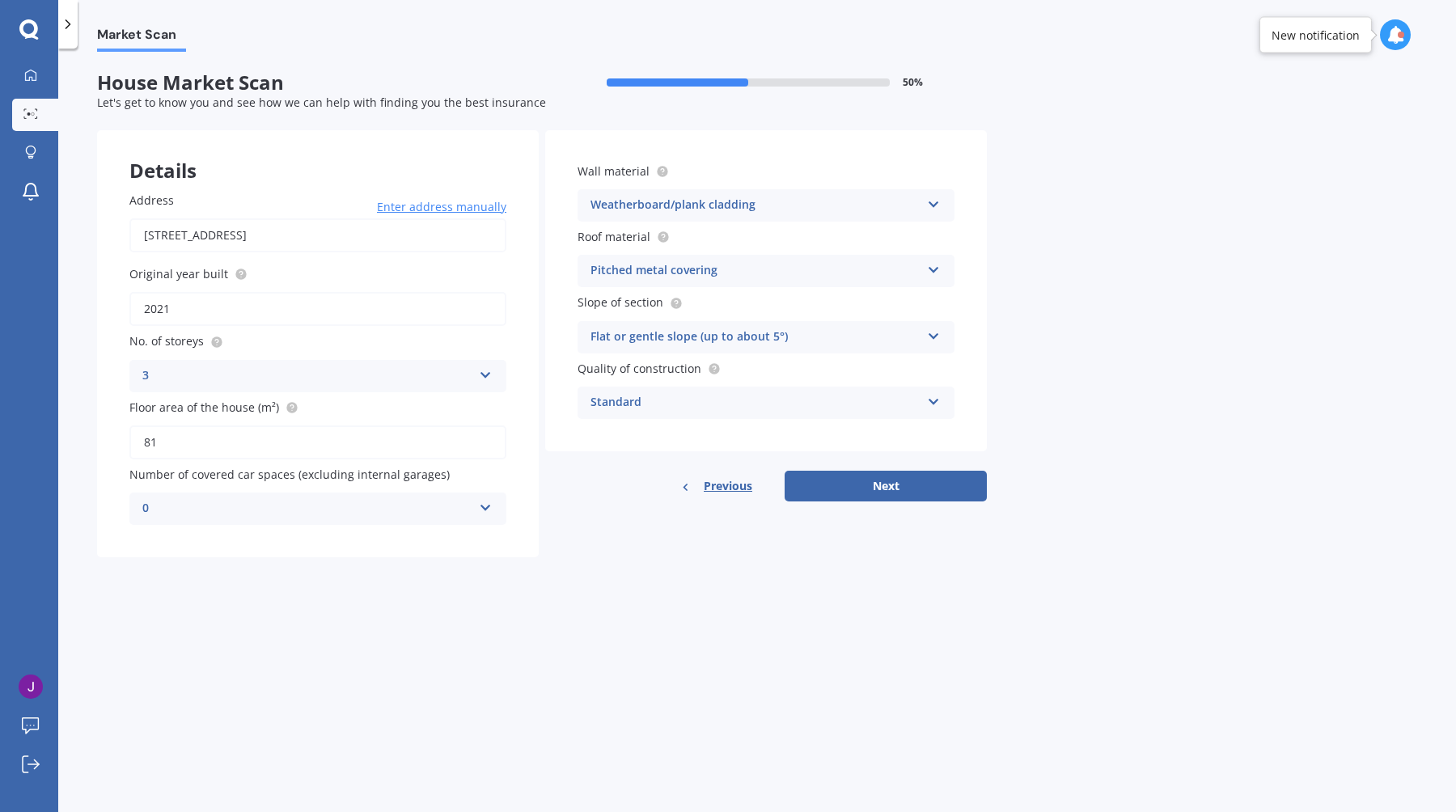
click at [456, 375] on div "3" at bounding box center [307, 376] width 330 height 19
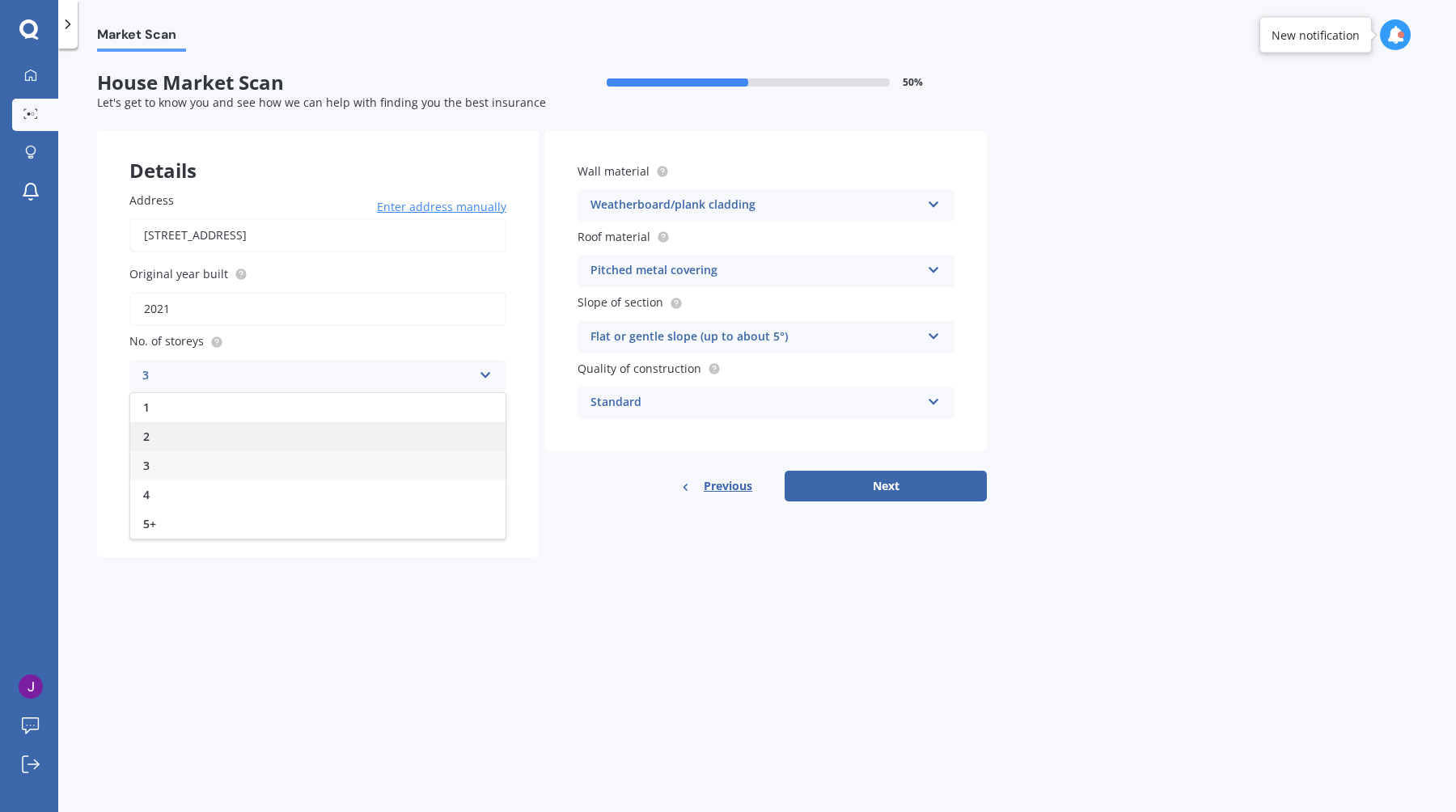
click at [367, 448] on div "2" at bounding box center [317, 436] width 375 height 29
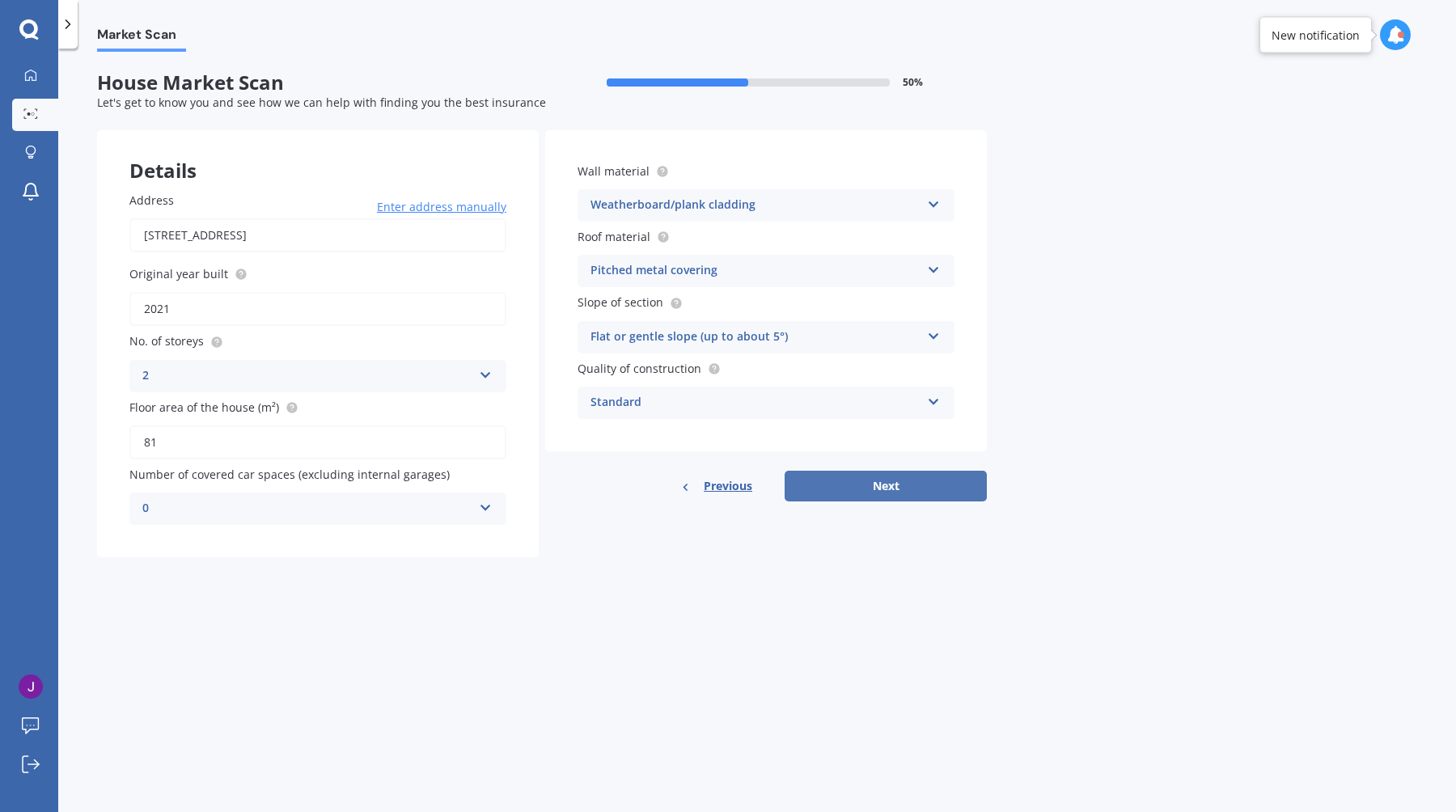
click at [877, 496] on button "Next" at bounding box center [885, 486] width 202 height 31
select select "17"
select select "10"
select select "1994"
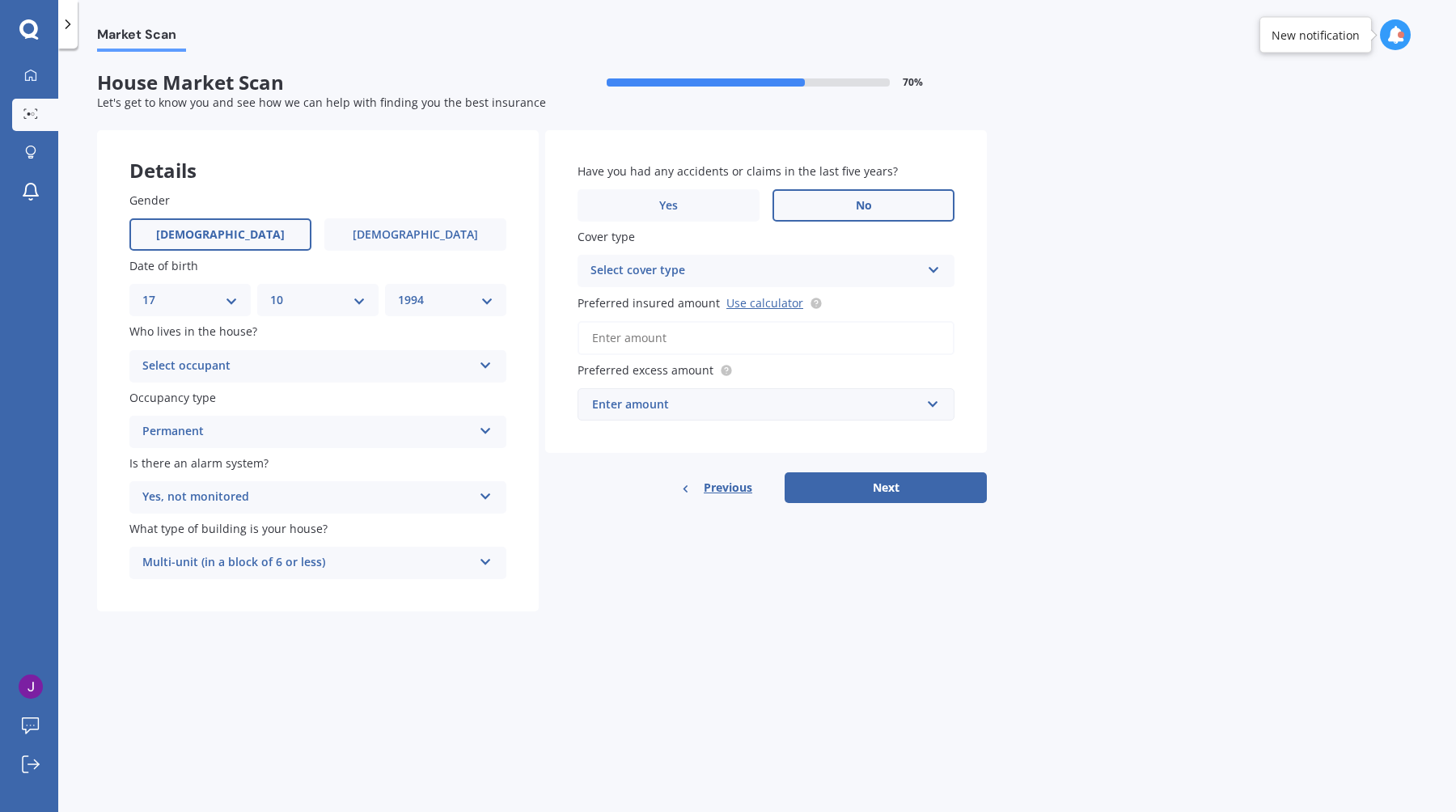
click at [722, 273] on div "Select cover type" at bounding box center [754, 271] width 330 height 19
click at [692, 312] on div "High" at bounding box center [766, 303] width 375 height 29
click at [703, 340] on input "Preferred insured amount Use calculator" at bounding box center [766, 337] width 377 height 34
paste input "$318,250"
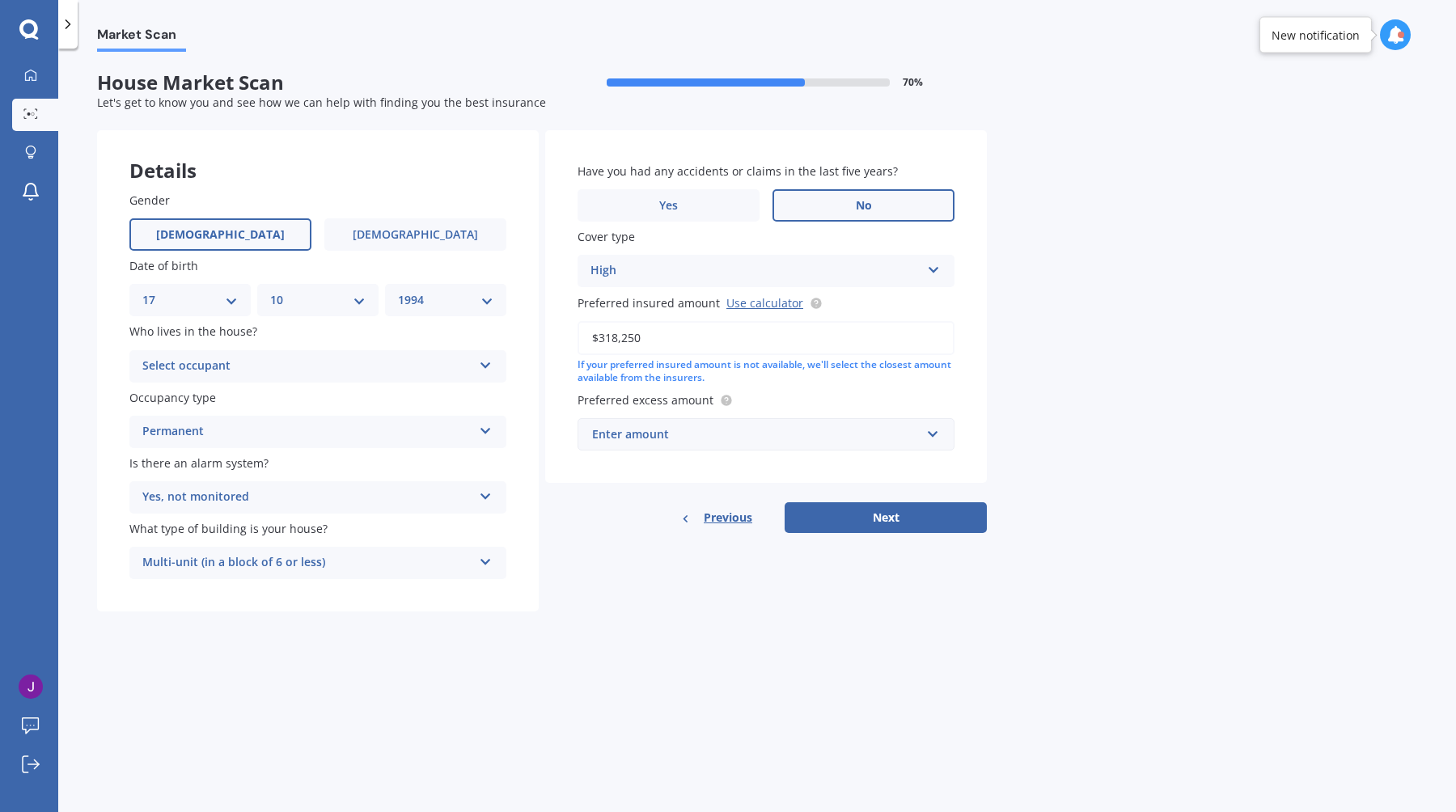
type input "$318,250"
click at [638, 437] on div "Enter amount" at bounding box center [756, 434] width 329 height 18
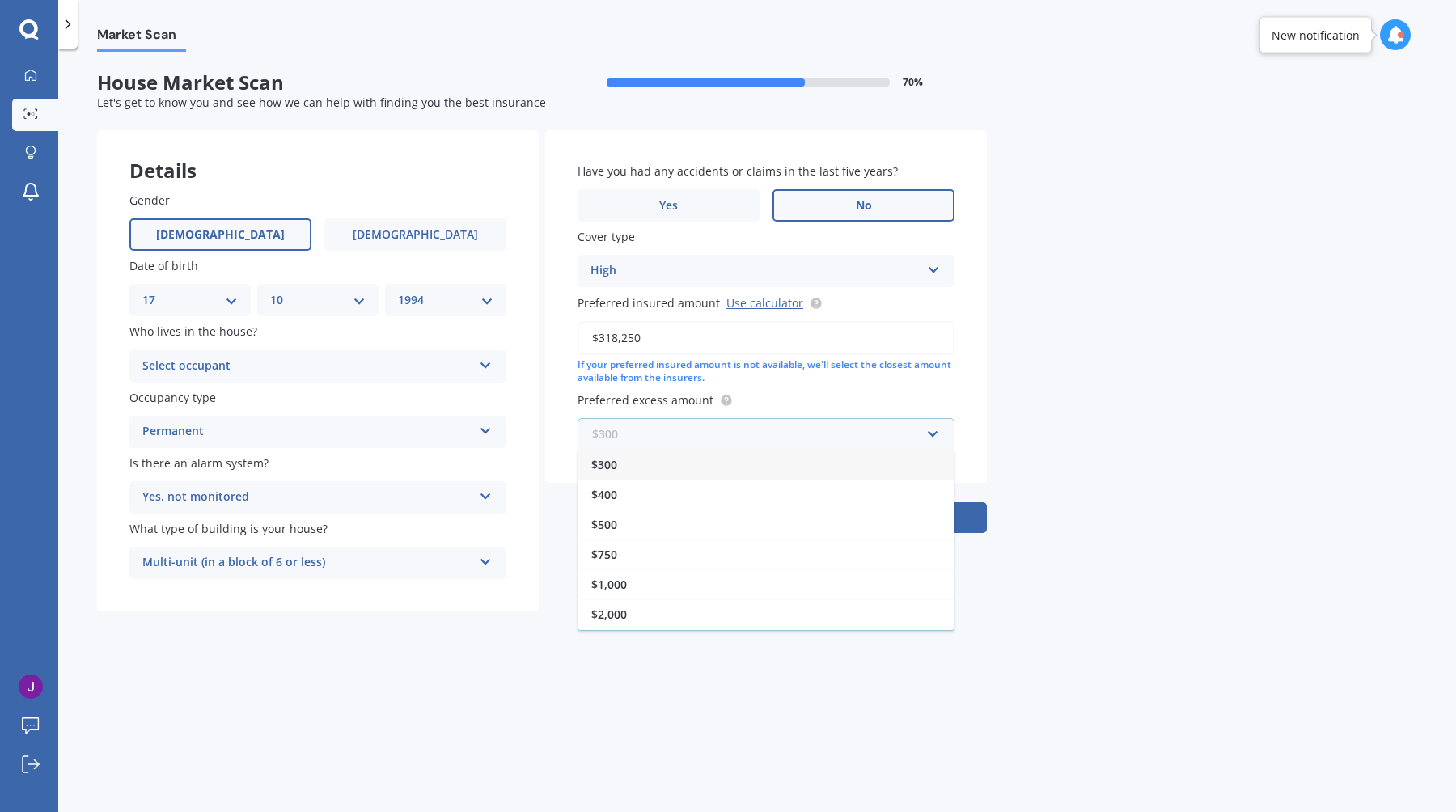
click at [638, 437] on input "text" at bounding box center [760, 434] width 362 height 31
click at [644, 579] on div "$1,000" at bounding box center [766, 583] width 375 height 30
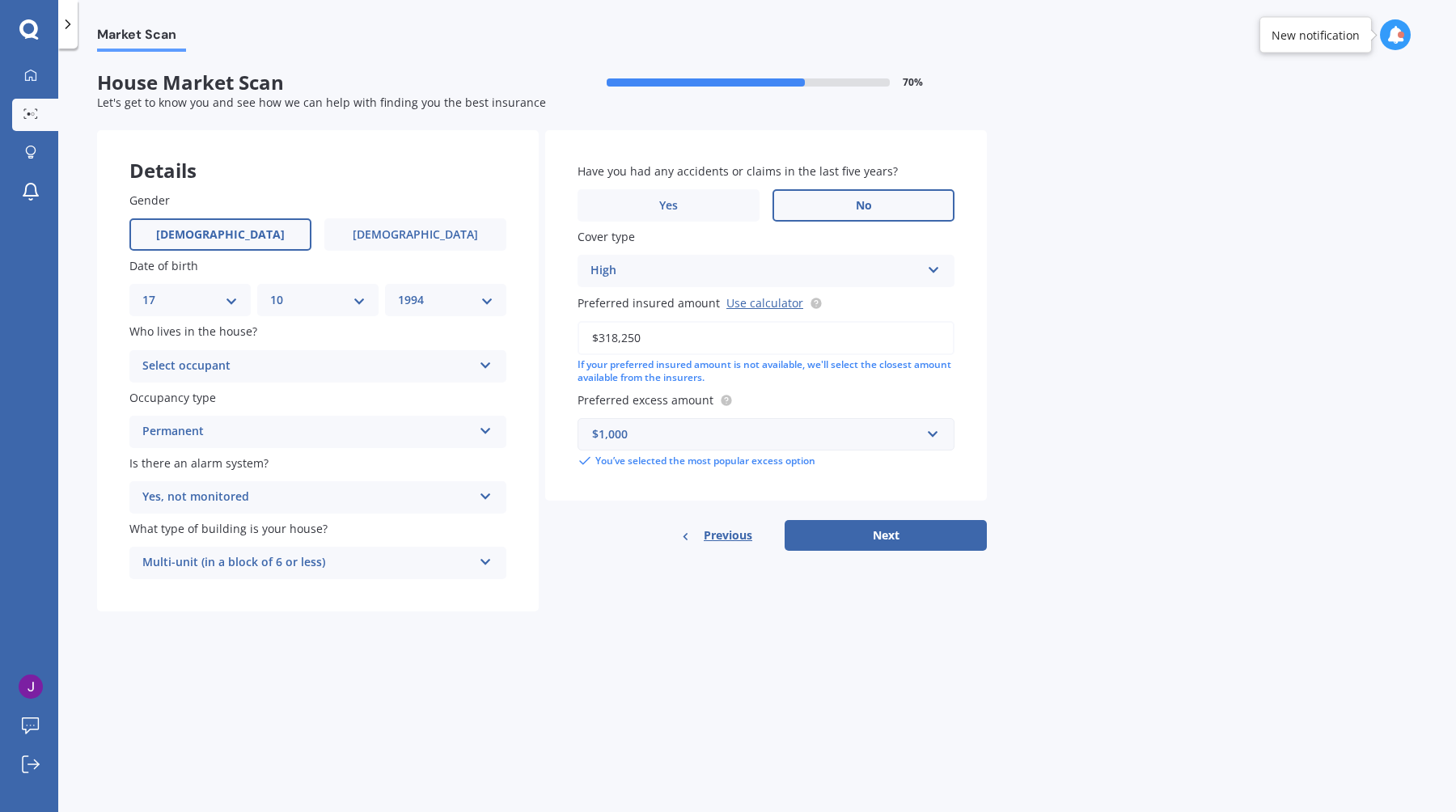
click at [583, 651] on div "Market Scan House Market Scan 70 % Let's get to know you and see how we can hel…" at bounding box center [757, 433] width 1397 height 763
click at [889, 541] on button "Next" at bounding box center [885, 535] width 202 height 31
click at [385, 372] on div "Select occupant" at bounding box center [310, 366] width 322 height 18
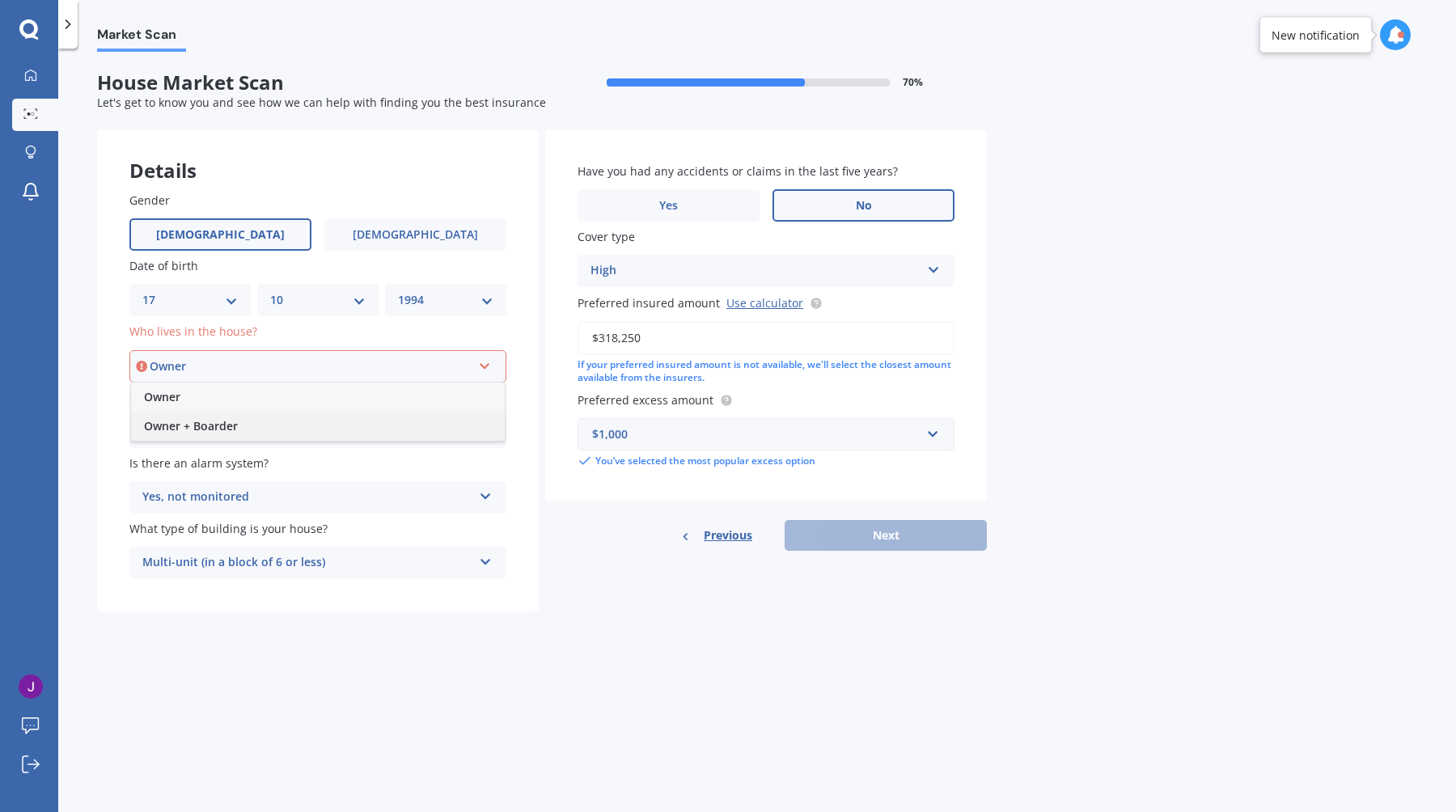
click at [269, 428] on div "Owner + Boarder" at bounding box center [317, 426] width 374 height 29
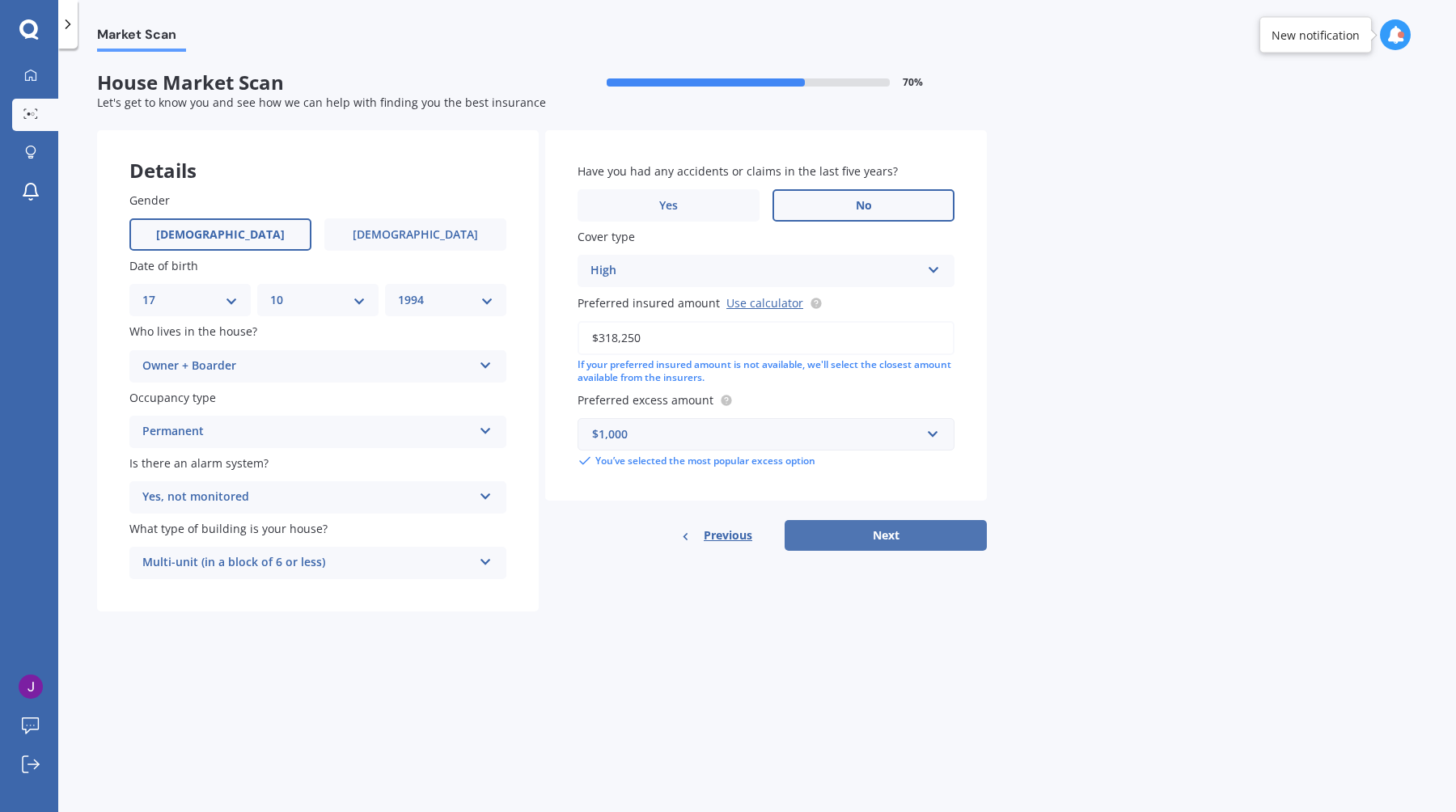
click at [918, 529] on button "Next" at bounding box center [885, 535] width 202 height 31
select select "17"
select select "10"
select select "1994"
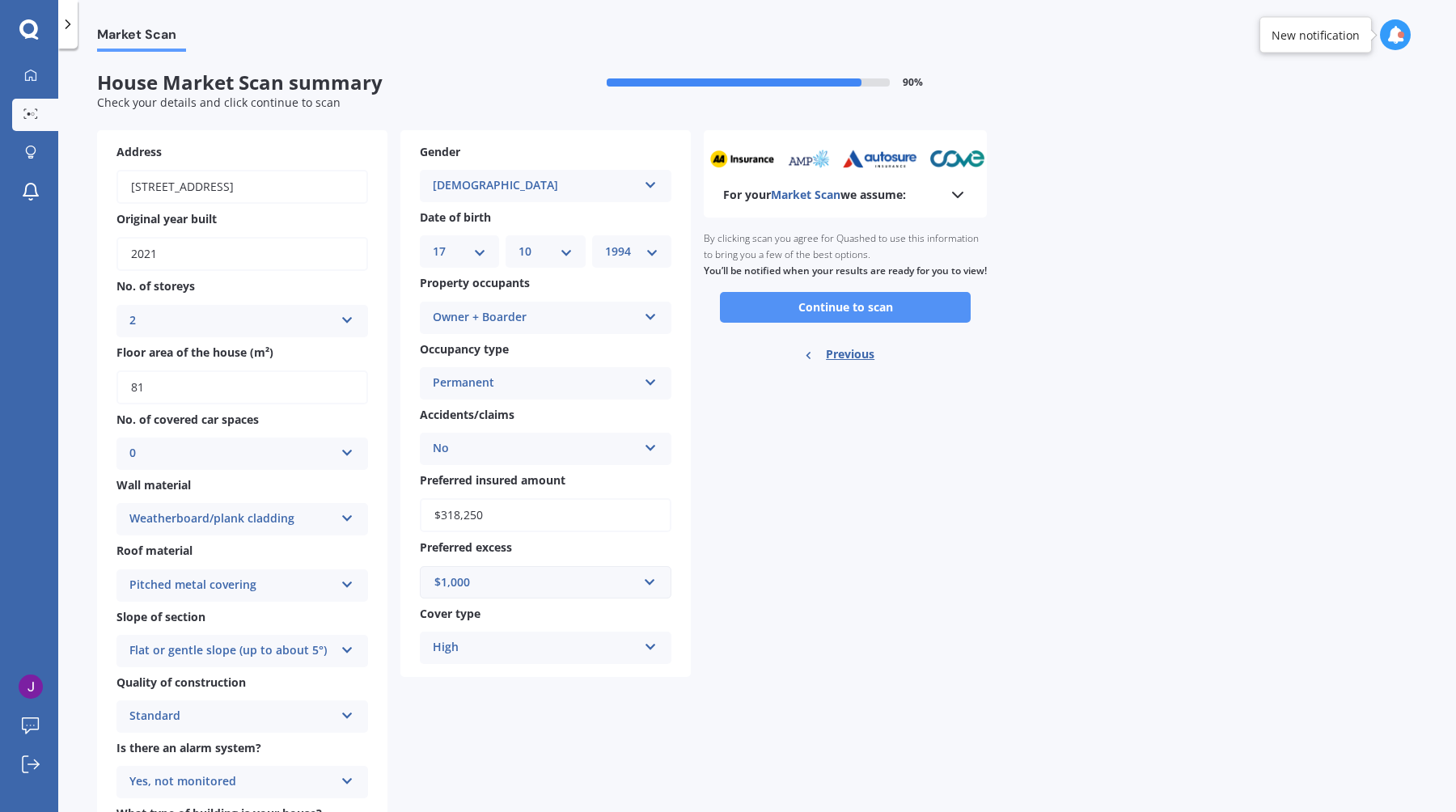
click at [804, 319] on button "Continue to scan" at bounding box center [845, 308] width 251 height 31
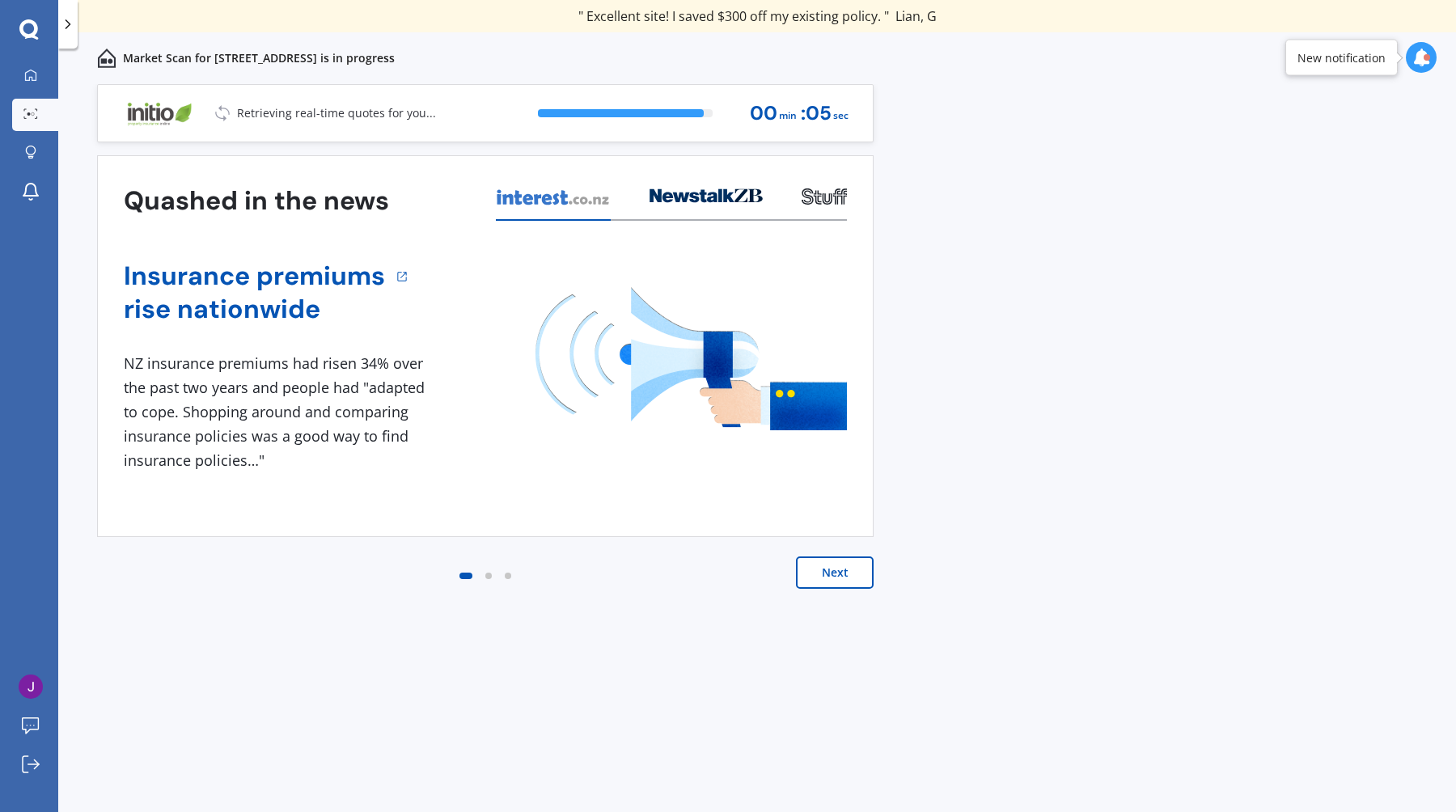
click at [824, 575] on button "Next" at bounding box center [834, 573] width 78 height 33
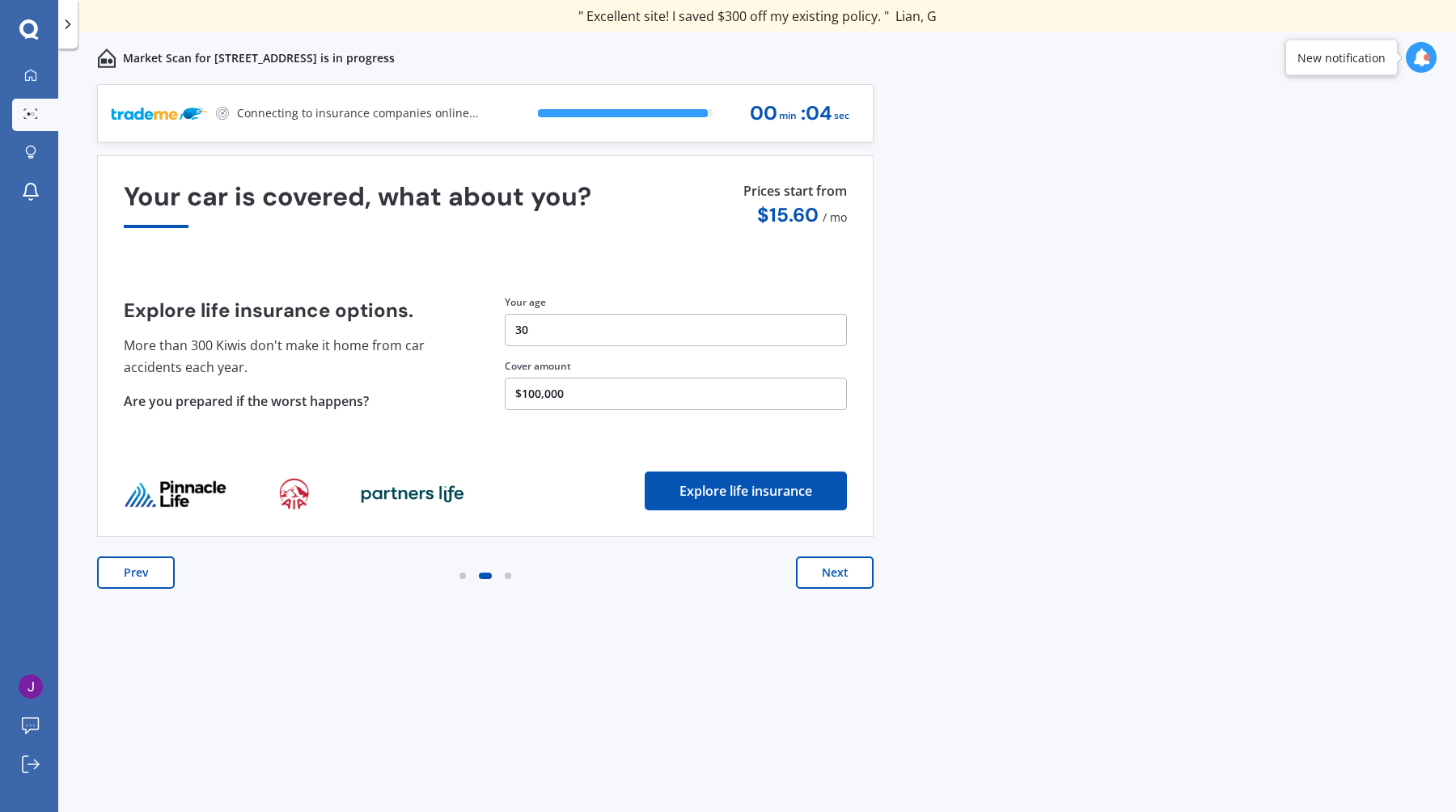
click at [851, 578] on button "Next" at bounding box center [834, 573] width 78 height 33
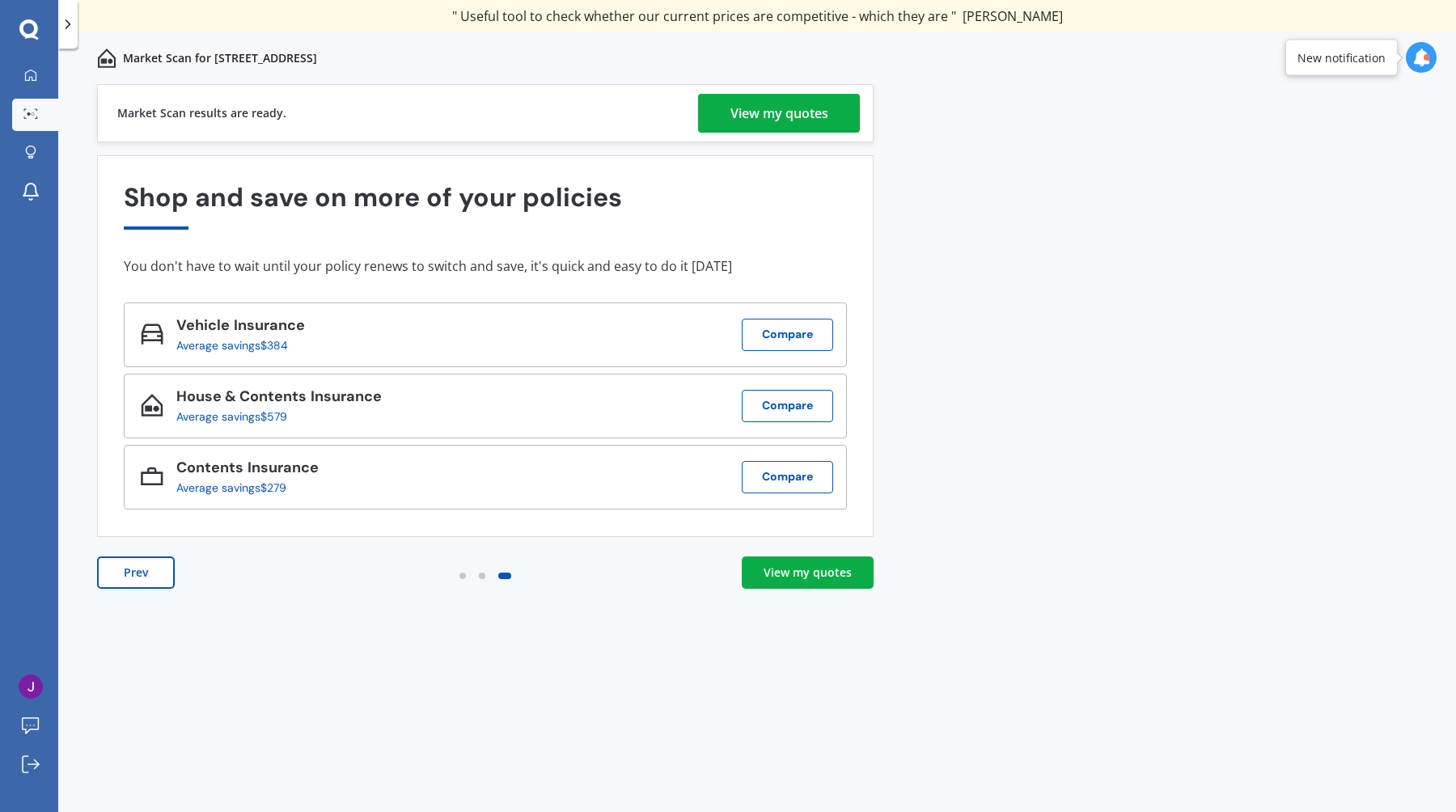
click at [825, 574] on div "View my quotes" at bounding box center [807, 572] width 88 height 16
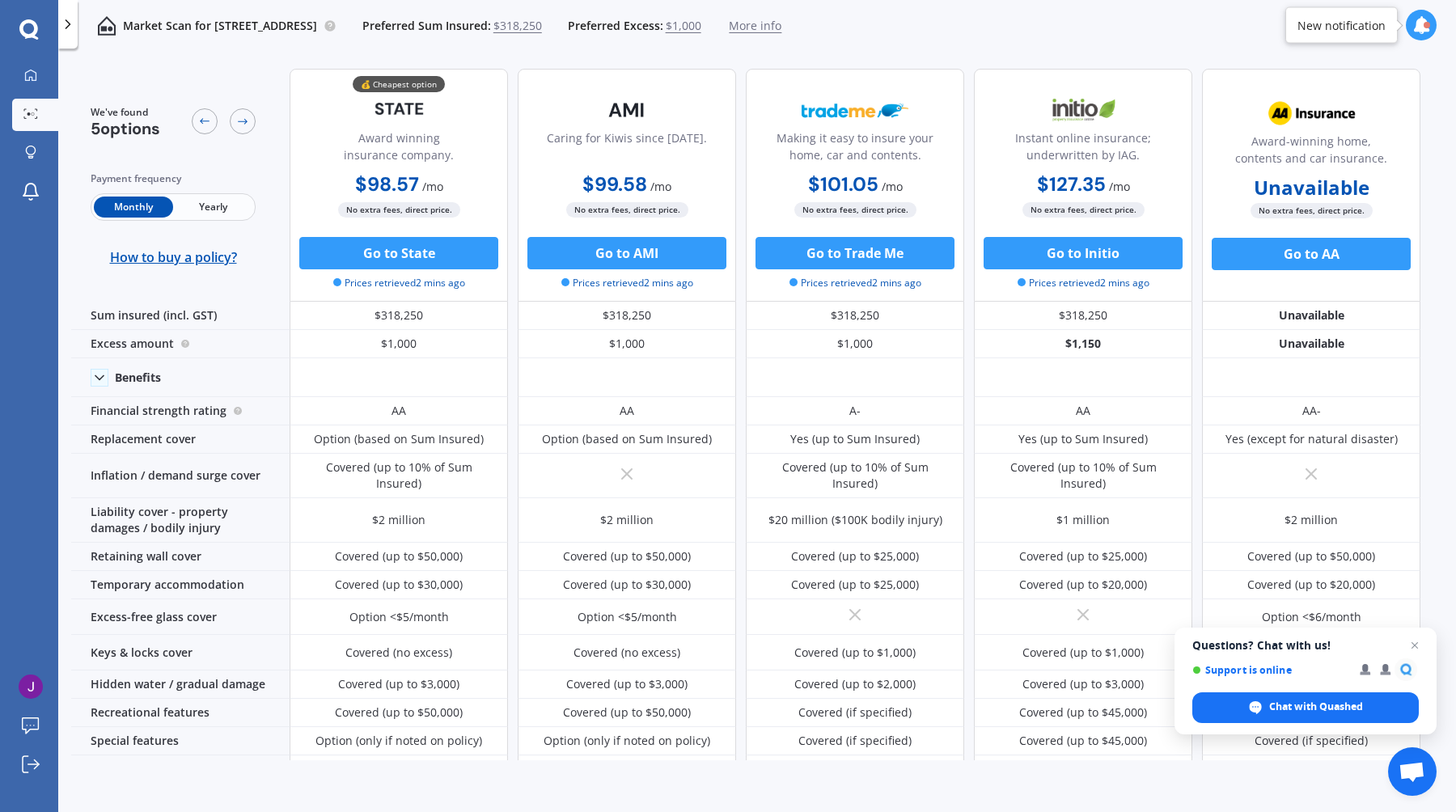
click at [219, 203] on span "Yearly" at bounding box center [212, 208] width 79 height 21
